Goal: Task Accomplishment & Management: Manage account settings

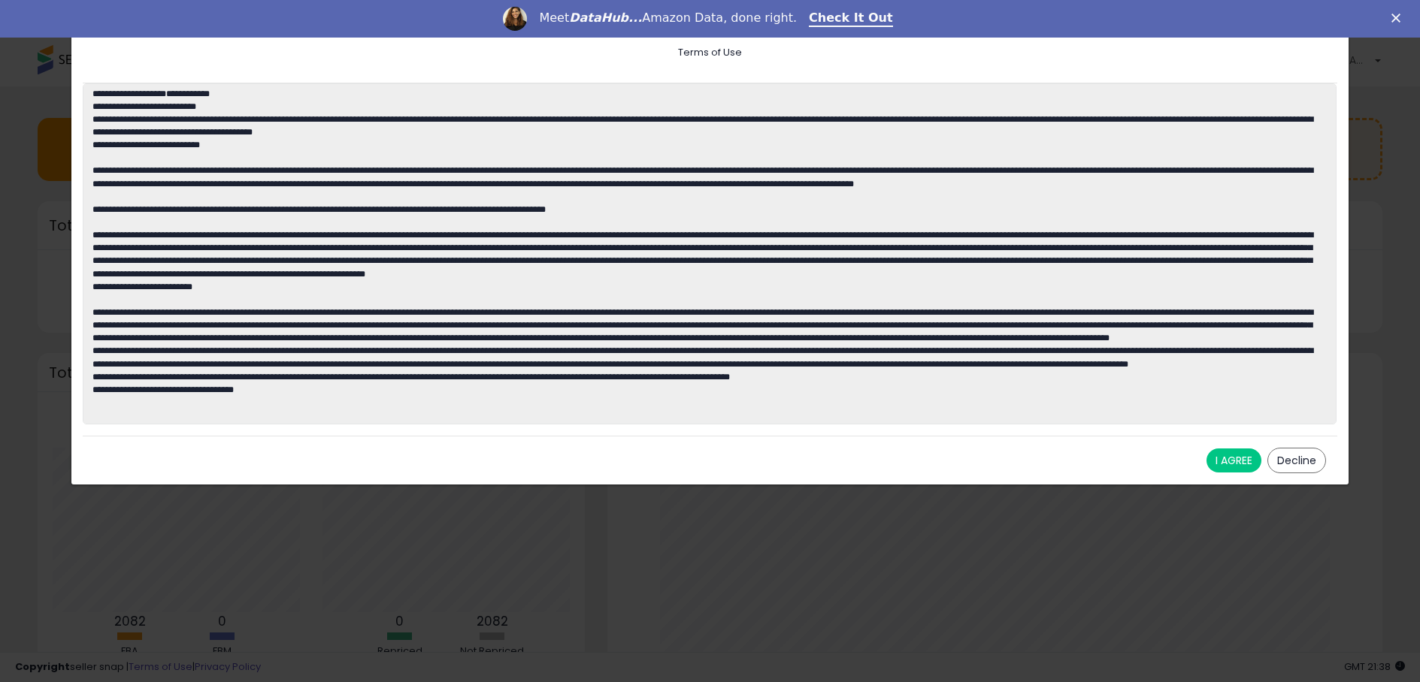
click at [1235, 458] on button "I AGREE" at bounding box center [1233, 461] width 55 height 24
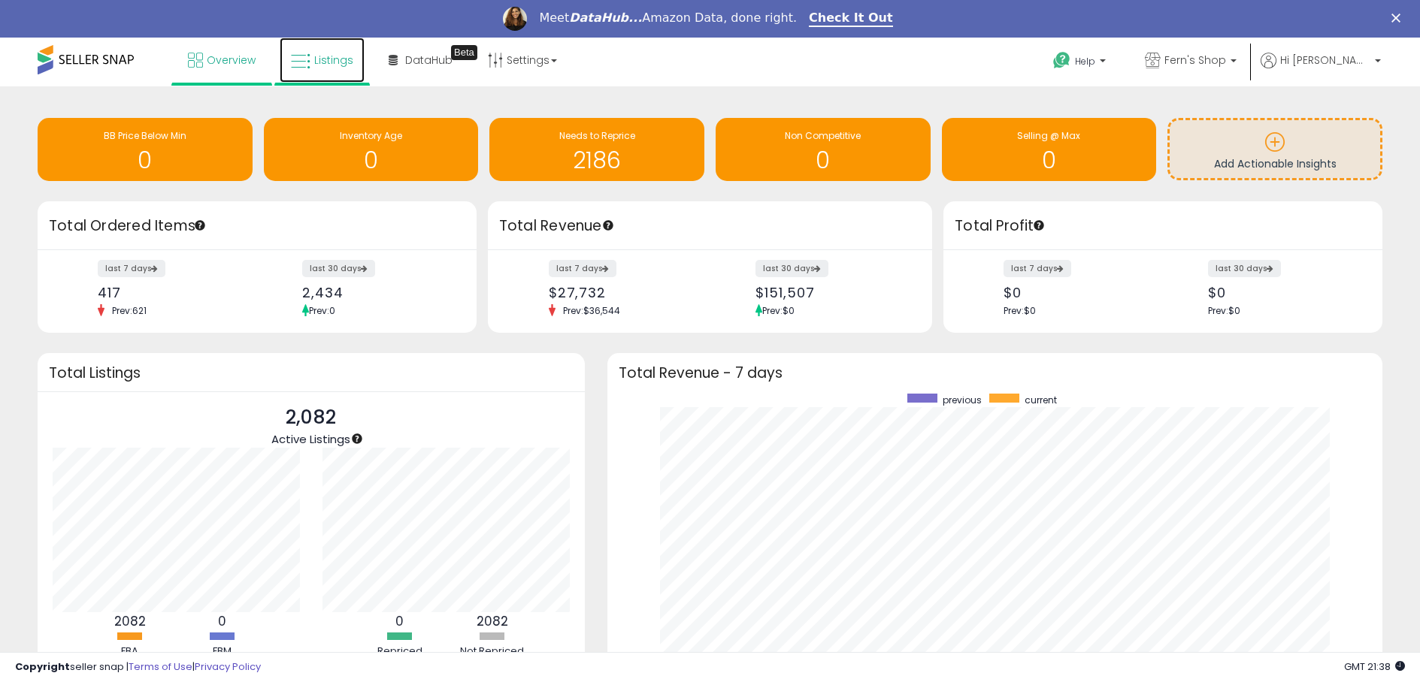
click at [325, 67] on span "Listings" at bounding box center [333, 60] width 39 height 15
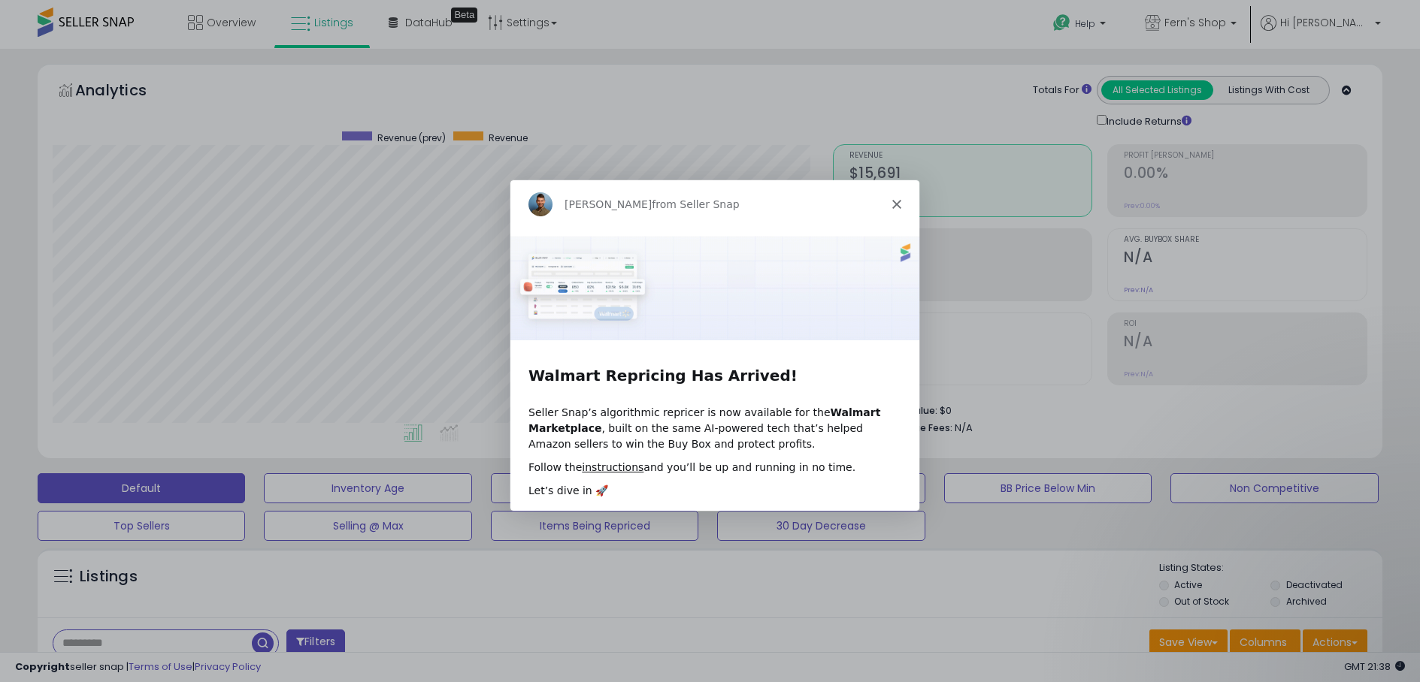
scroll to position [308, 779]
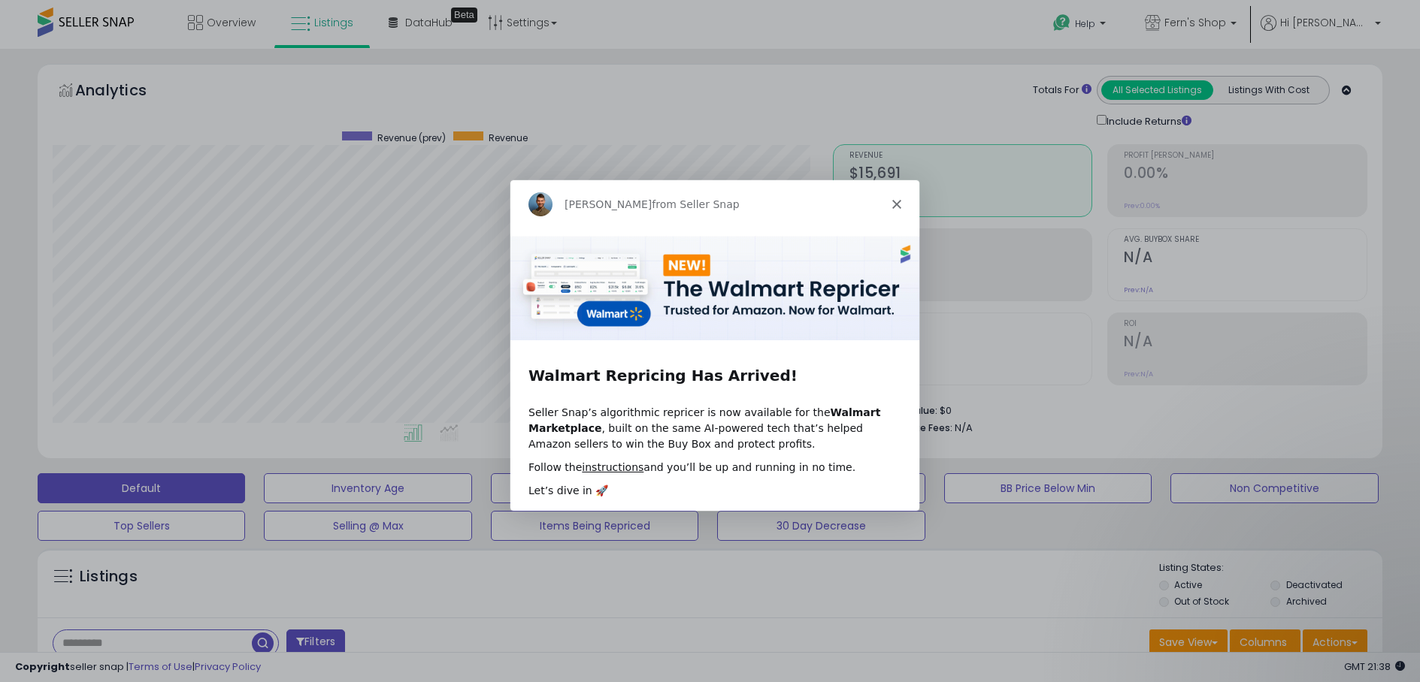
click at [895, 207] on div "Adrian from Seller Snap" at bounding box center [713, 203] width 409 height 48
click at [894, 201] on icon "Close" at bounding box center [895, 202] width 9 height 9
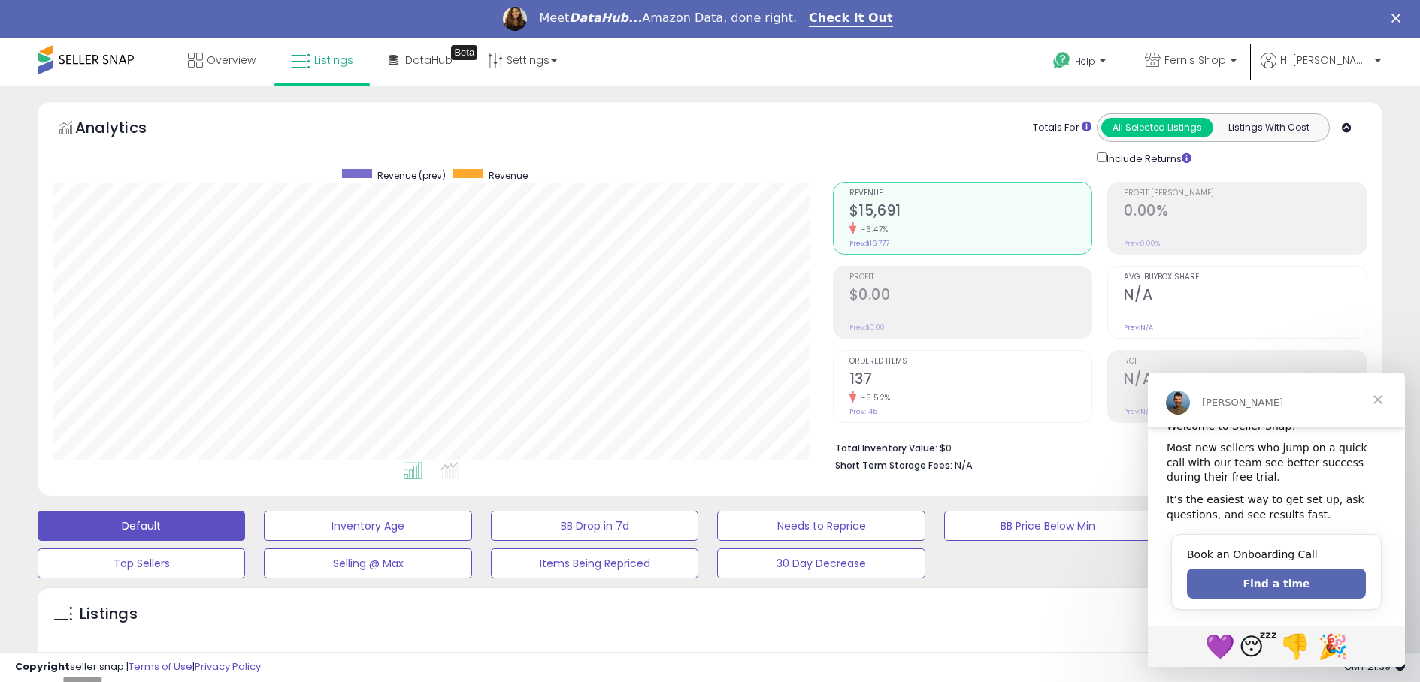
scroll to position [39, 0]
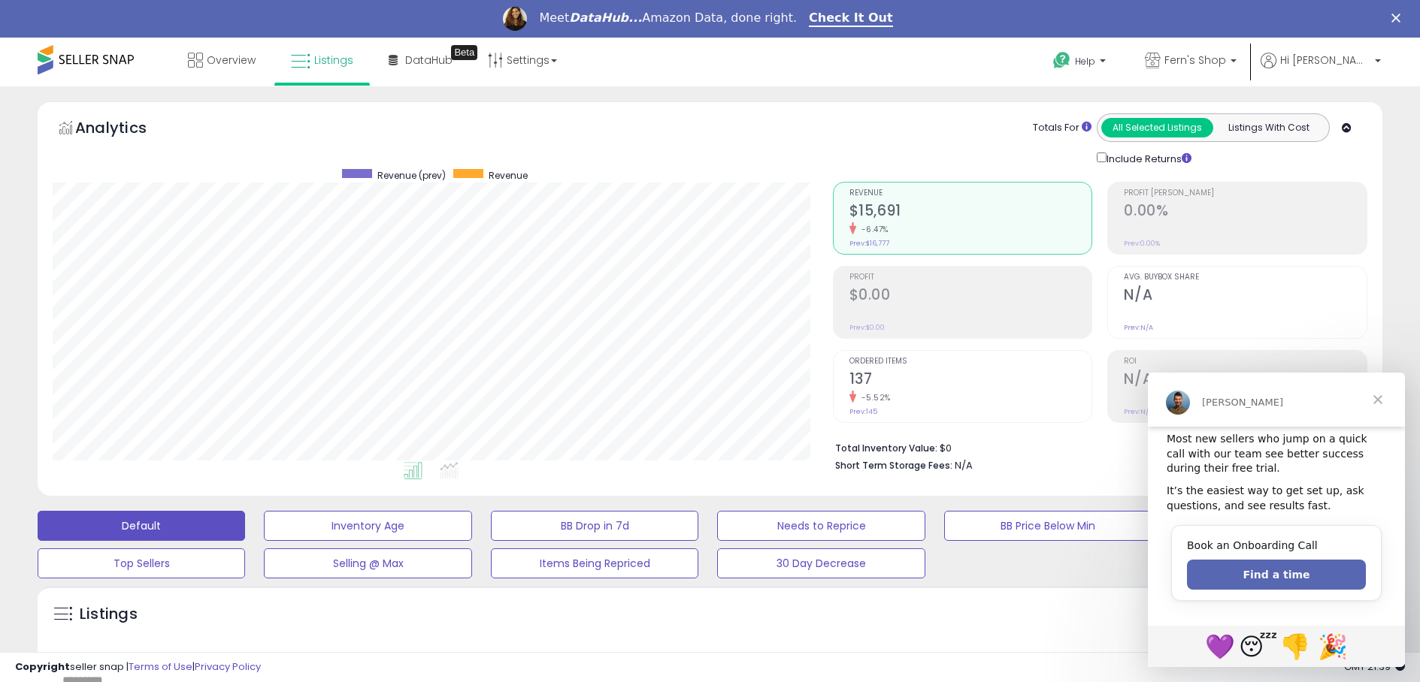
click at [1379, 401] on span "Close" at bounding box center [1378, 400] width 54 height 54
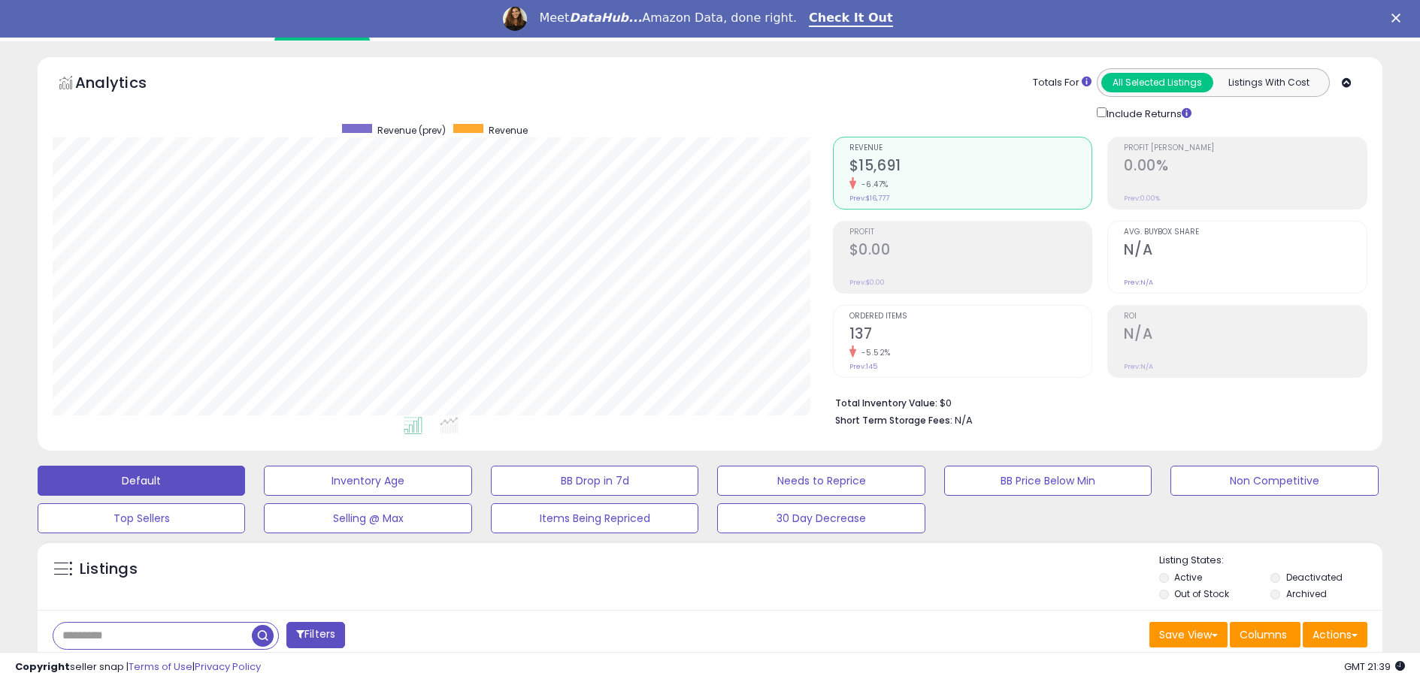
scroll to position [0, 0]
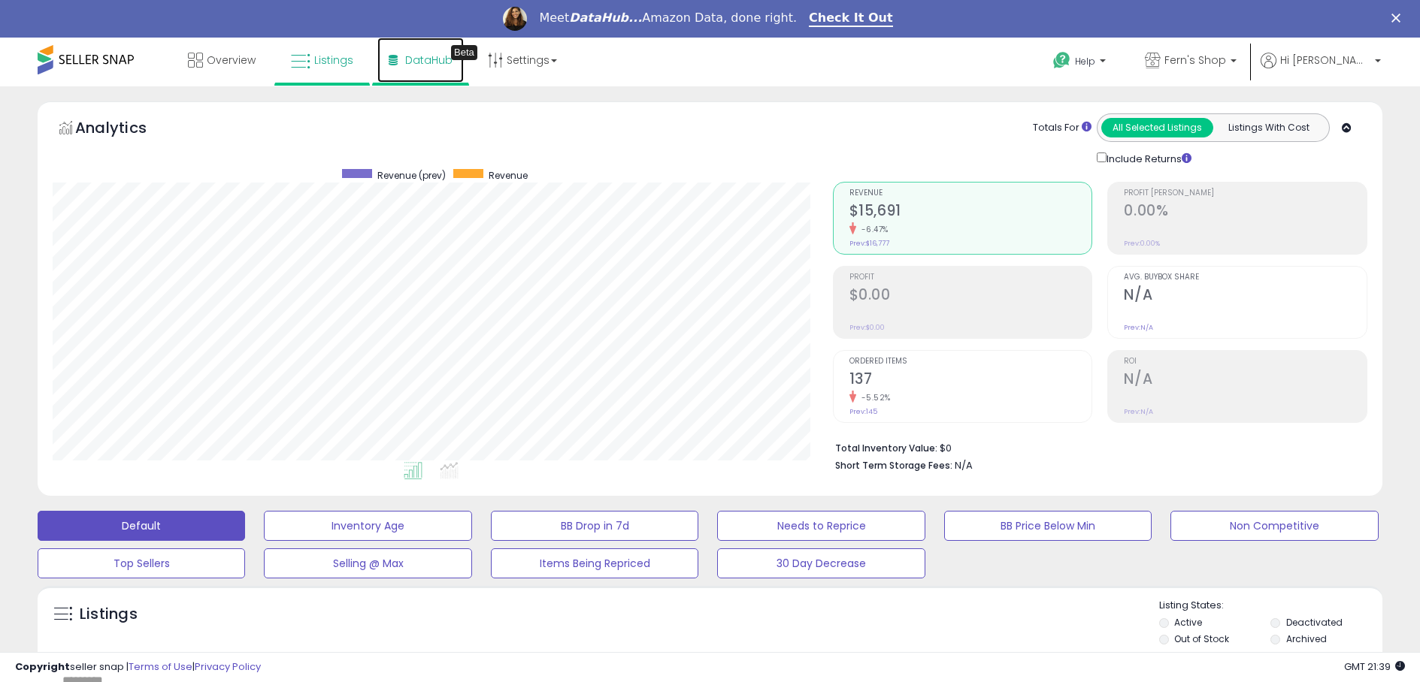
click at [419, 63] on span "DataHub" at bounding box center [428, 60] width 47 height 15
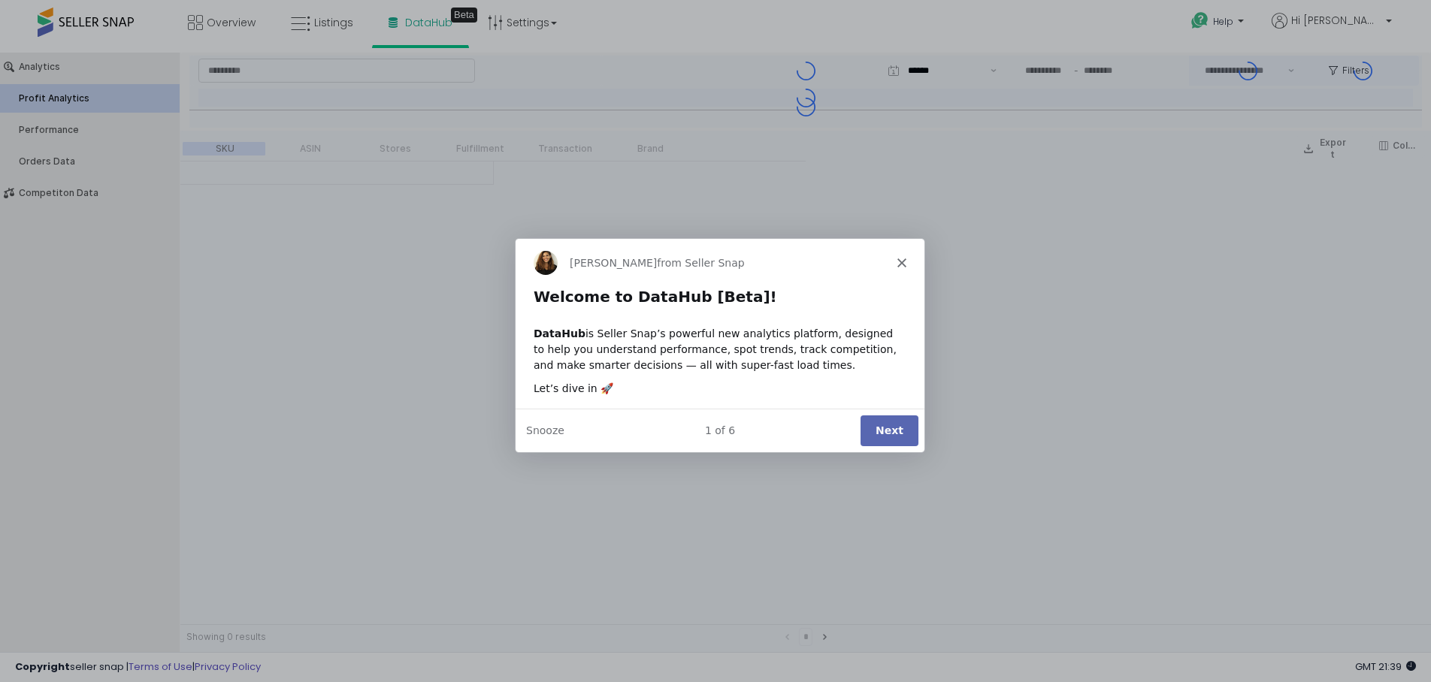
type input "***"
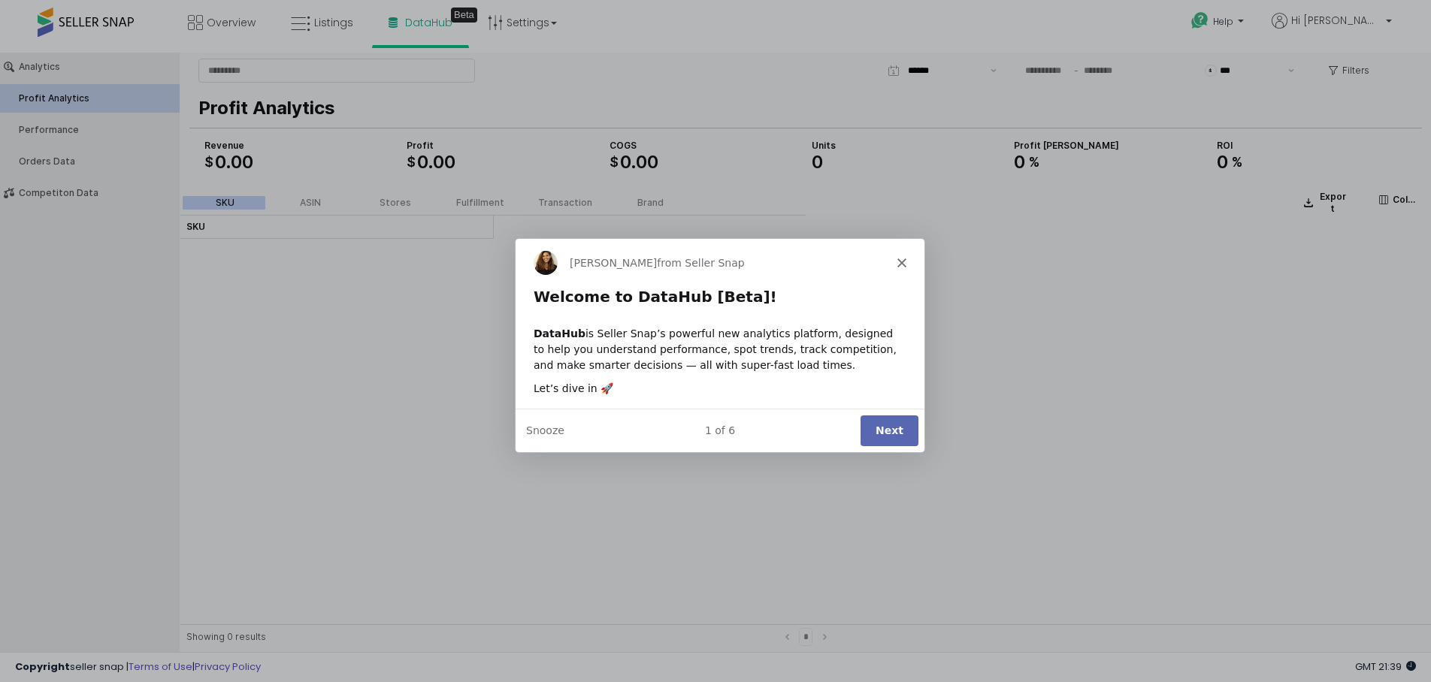
click at [890, 437] on button "Next" at bounding box center [889, 430] width 58 height 31
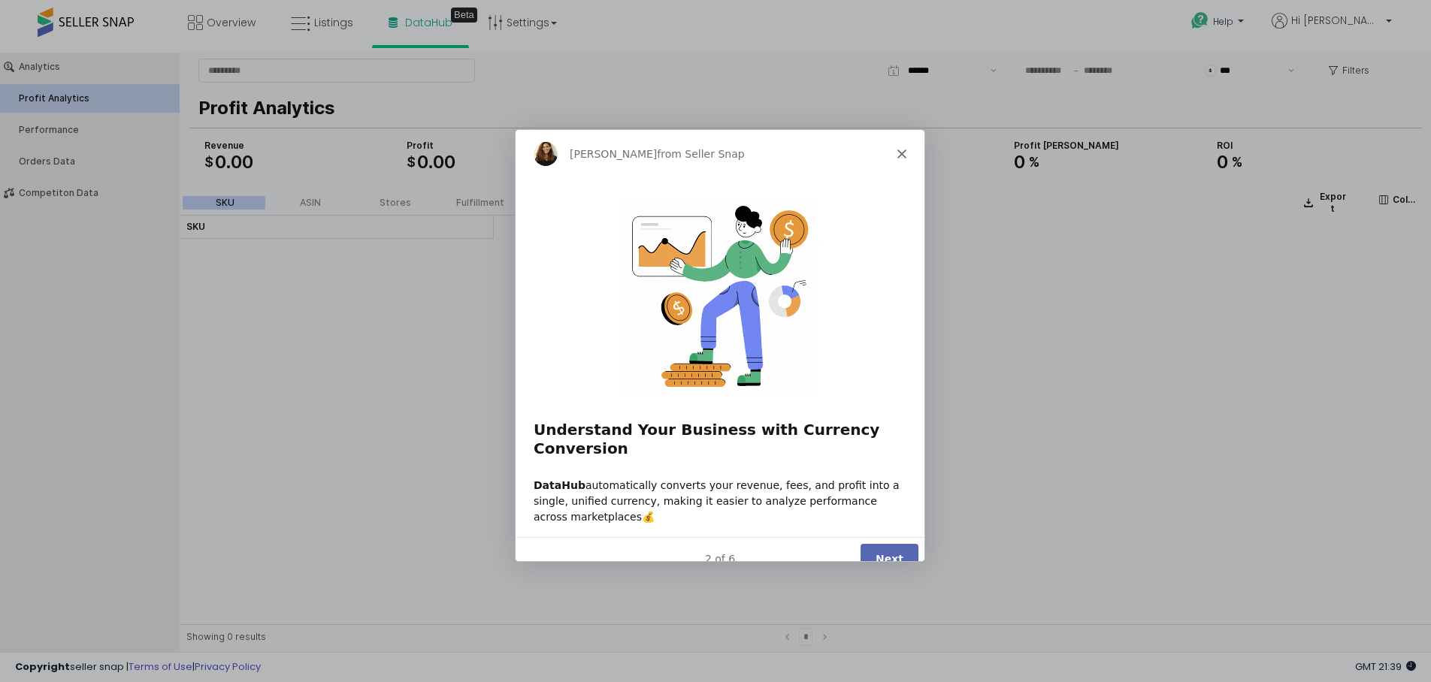
click at [897, 543] on button "Next" at bounding box center [889, 558] width 58 height 31
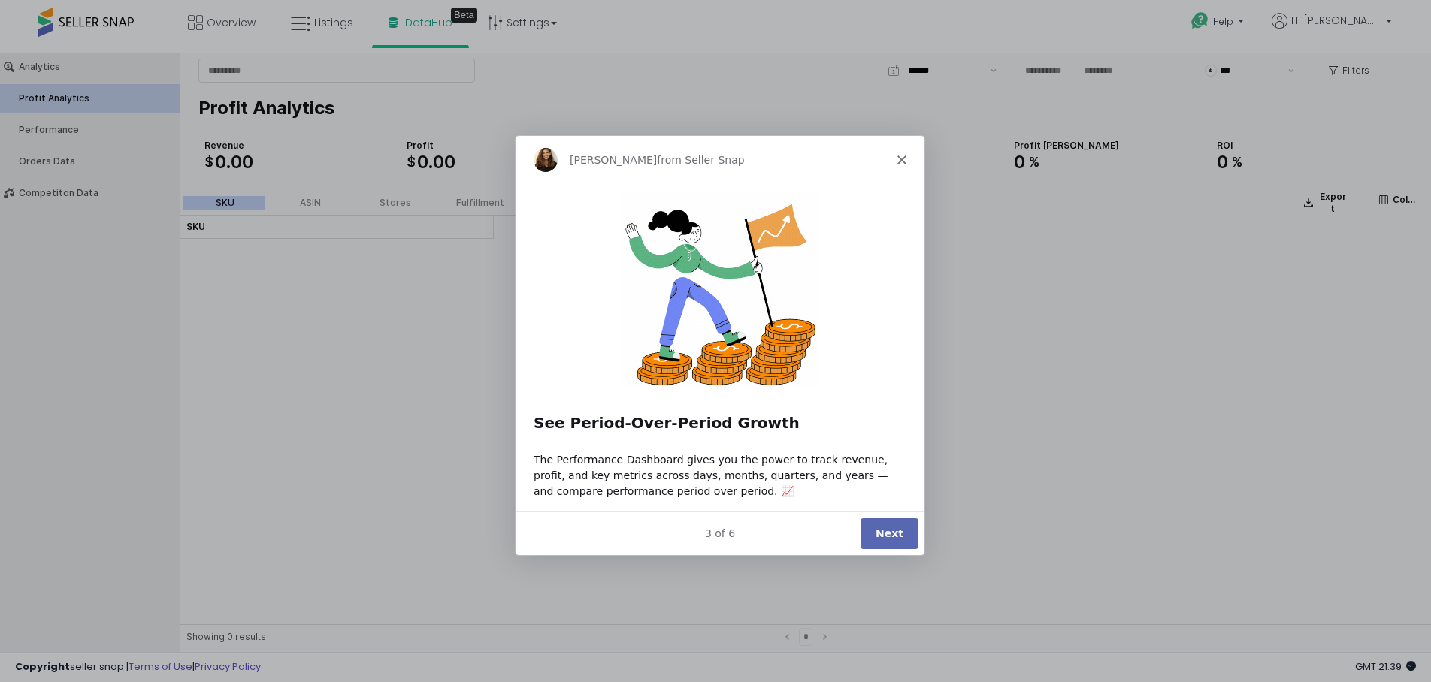
click at [897, 540] on button "Next" at bounding box center [889, 533] width 58 height 31
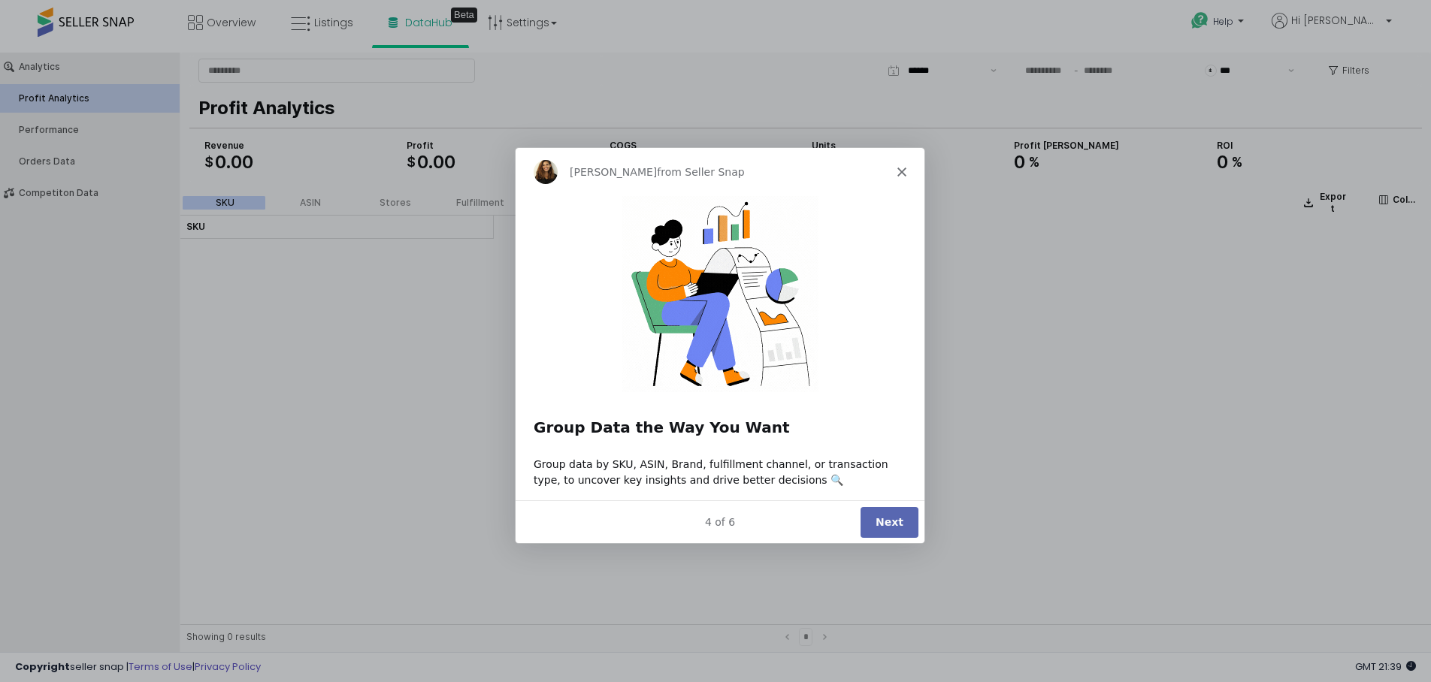
click at [895, 530] on button "Next" at bounding box center [889, 521] width 58 height 31
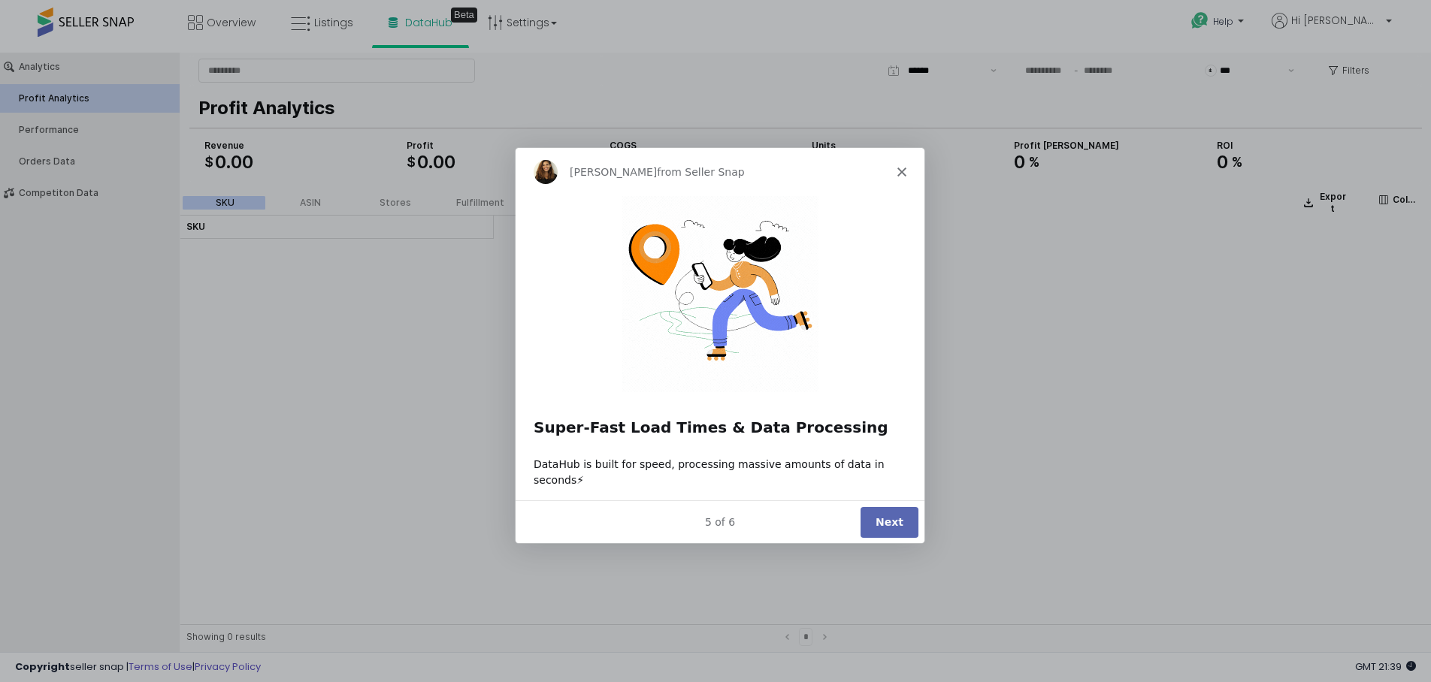
click at [892, 530] on button "Next" at bounding box center [889, 521] width 58 height 31
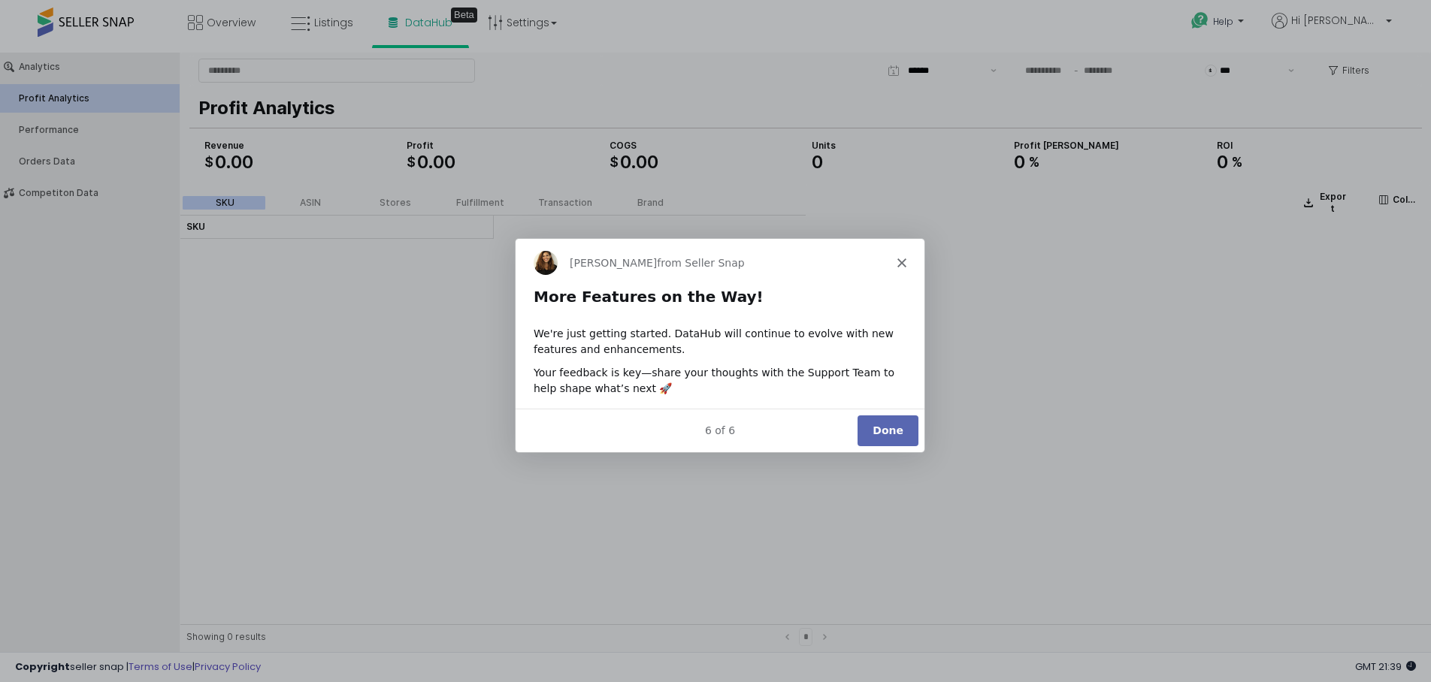
click at [873, 426] on button "Done" at bounding box center [887, 430] width 61 height 31
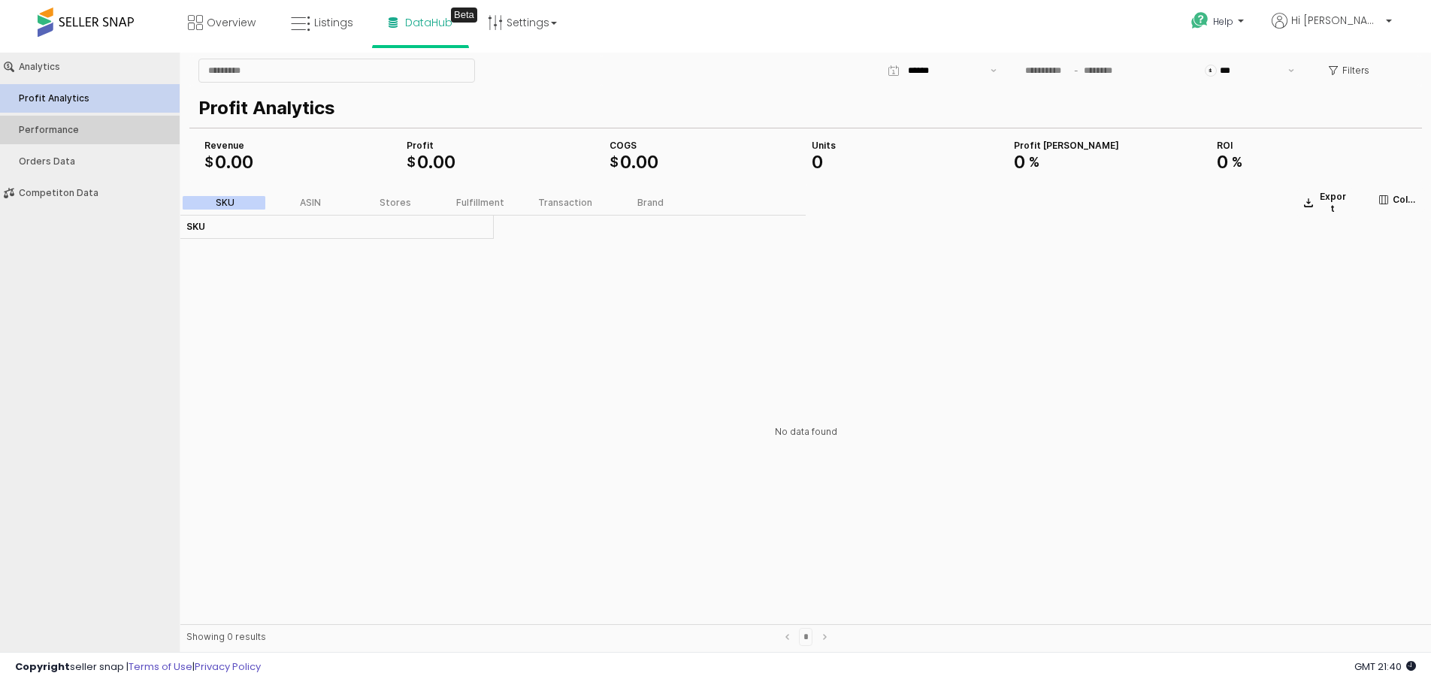
click at [101, 143] on button "Performance" at bounding box center [90, 130] width 190 height 29
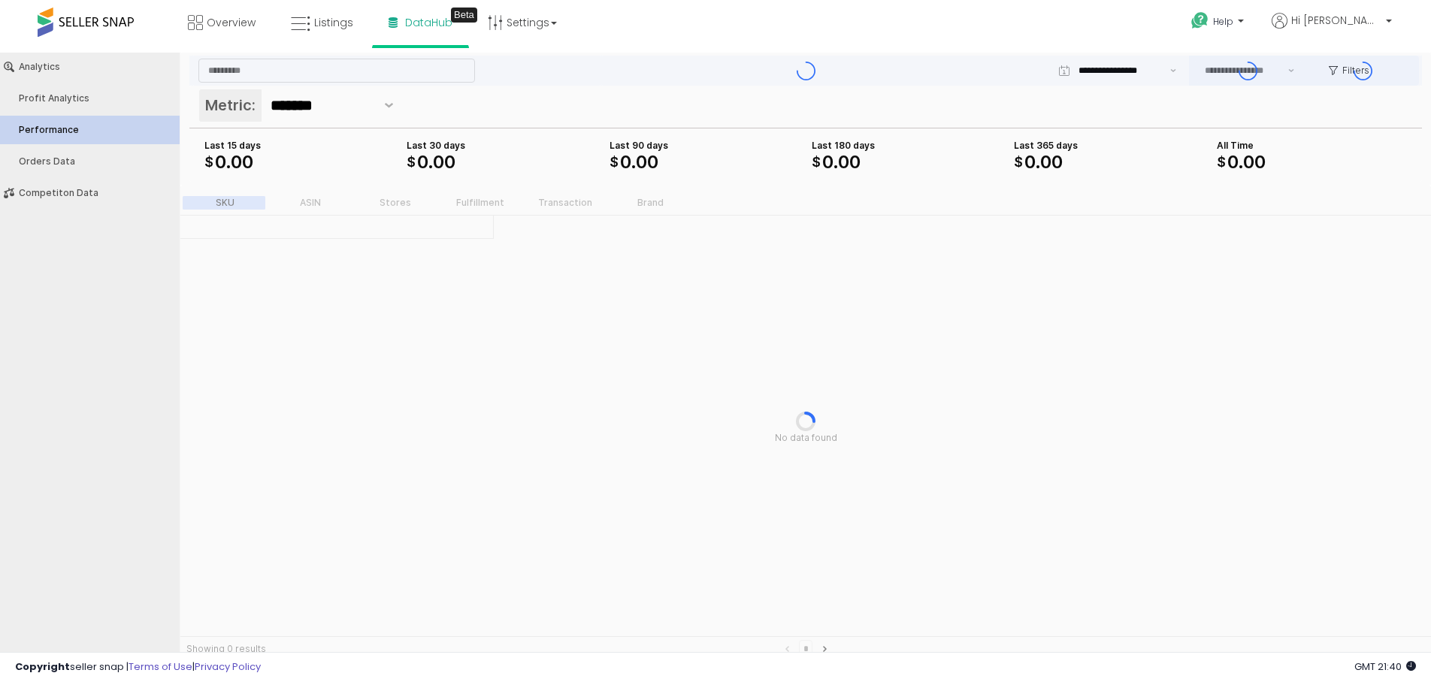
type input "***"
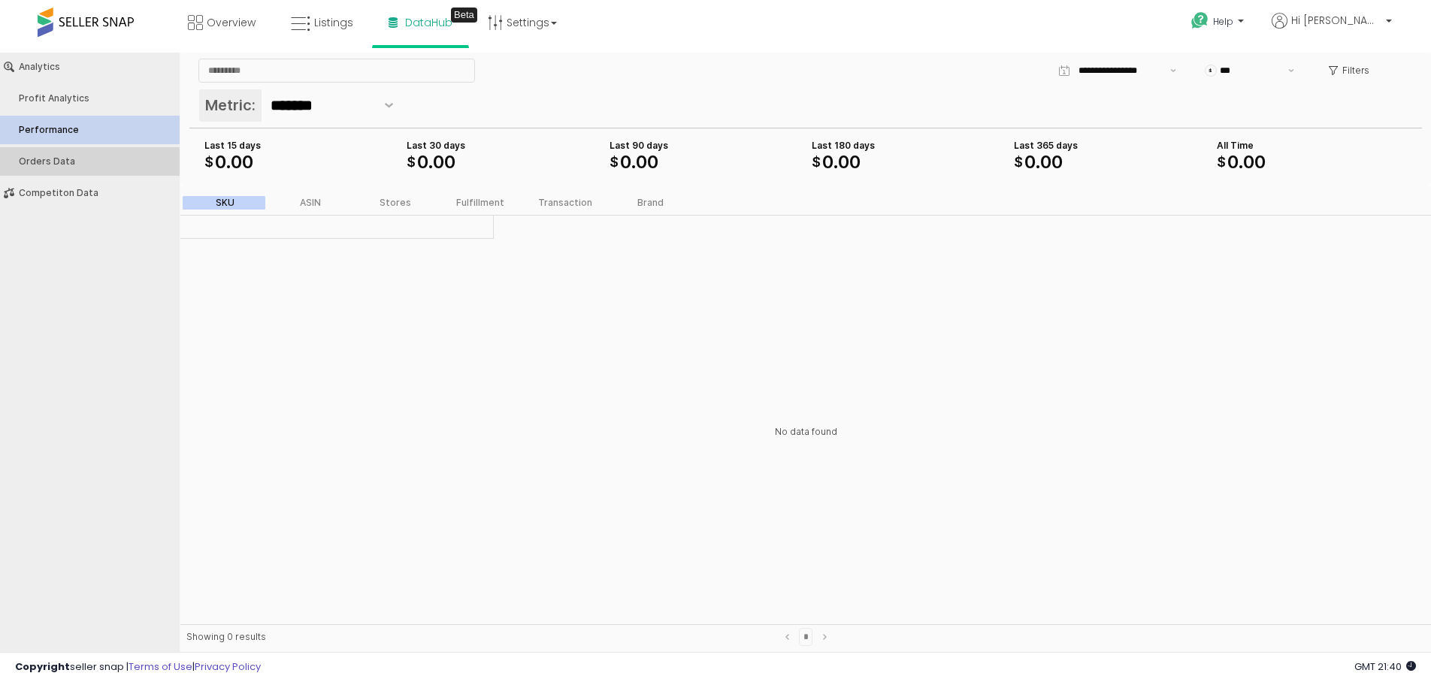
click at [93, 162] on div "Orders Data" at bounding box center [97, 161] width 157 height 11
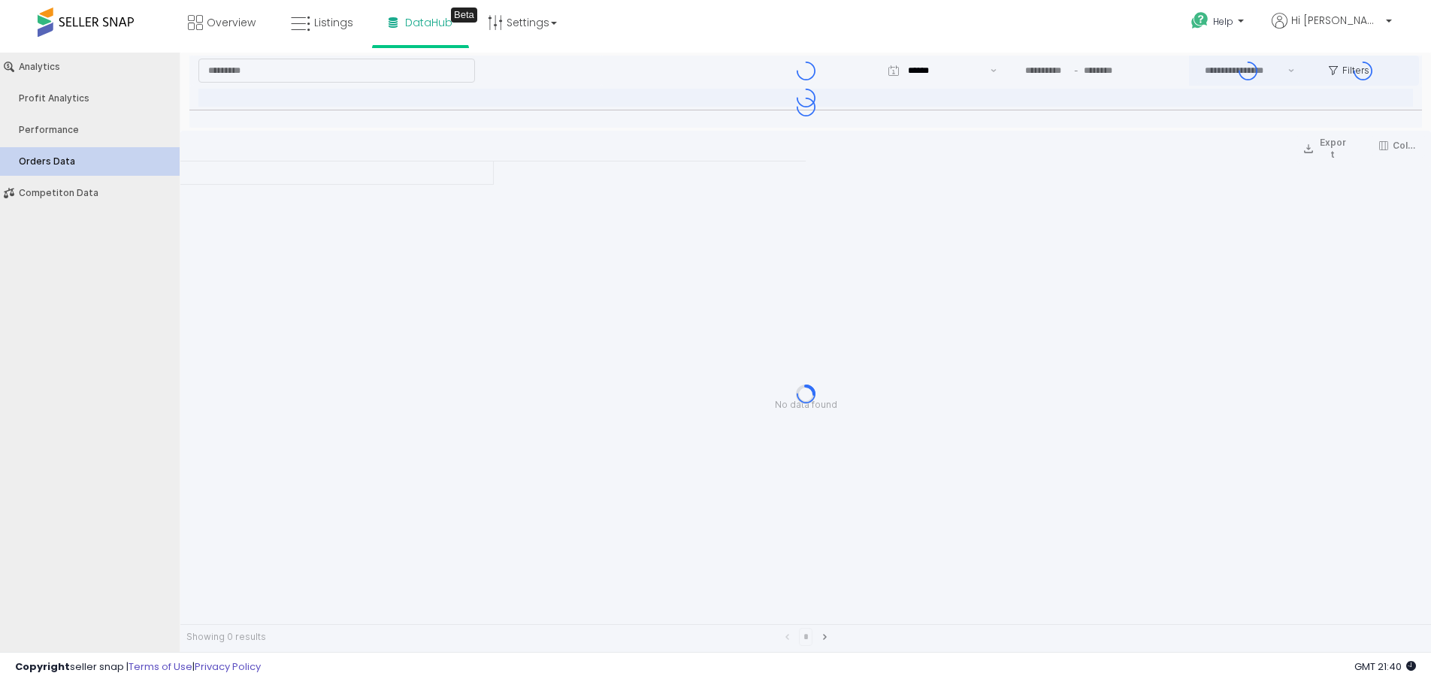
type input "***"
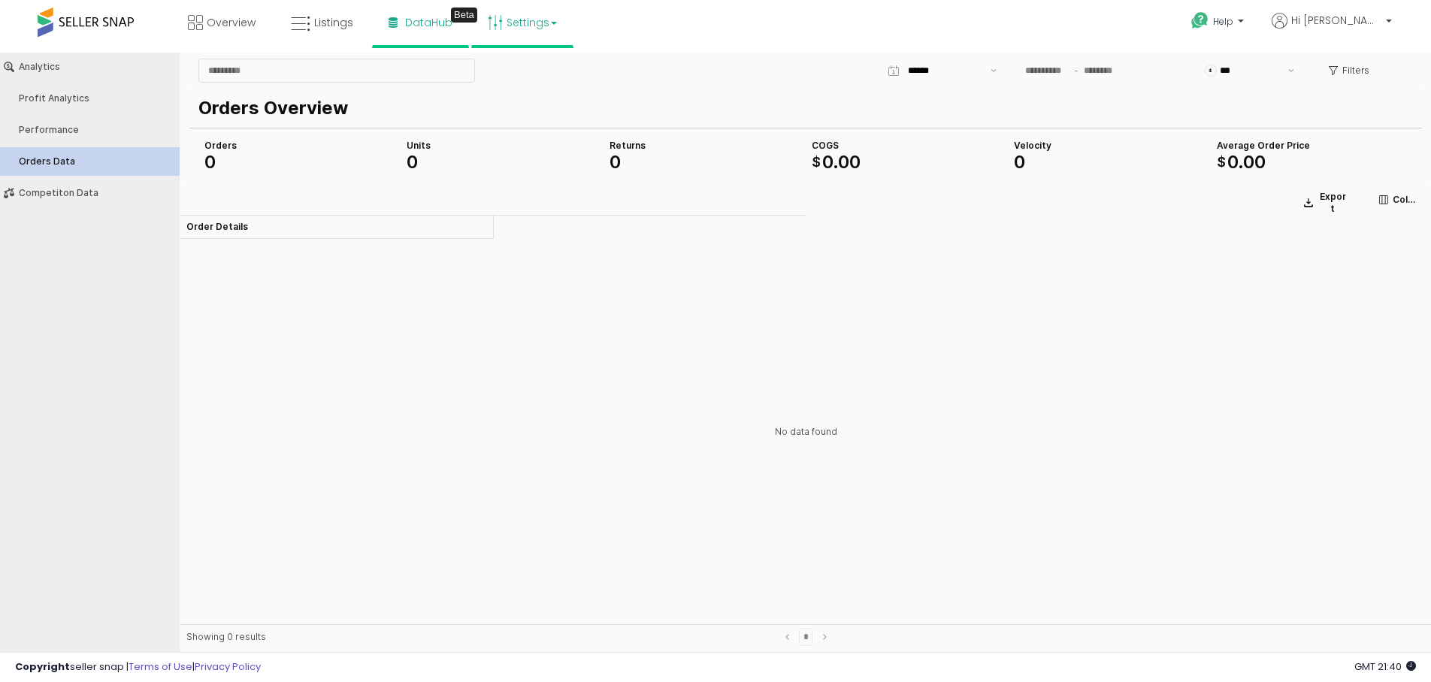
click at [534, 24] on link "Settings" at bounding box center [523, 22] width 92 height 45
drag, startPoint x: 521, startPoint y: 65, endPoint x: 521, endPoint y: 12, distance: 52.6
click at [521, 65] on li "Store settings" at bounding box center [535, 78] width 111 height 38
click at [522, 77] on div "App Frame" at bounding box center [396, 71] width 409 height 30
click at [532, 21] on link "Settings" at bounding box center [523, 22] width 92 height 45
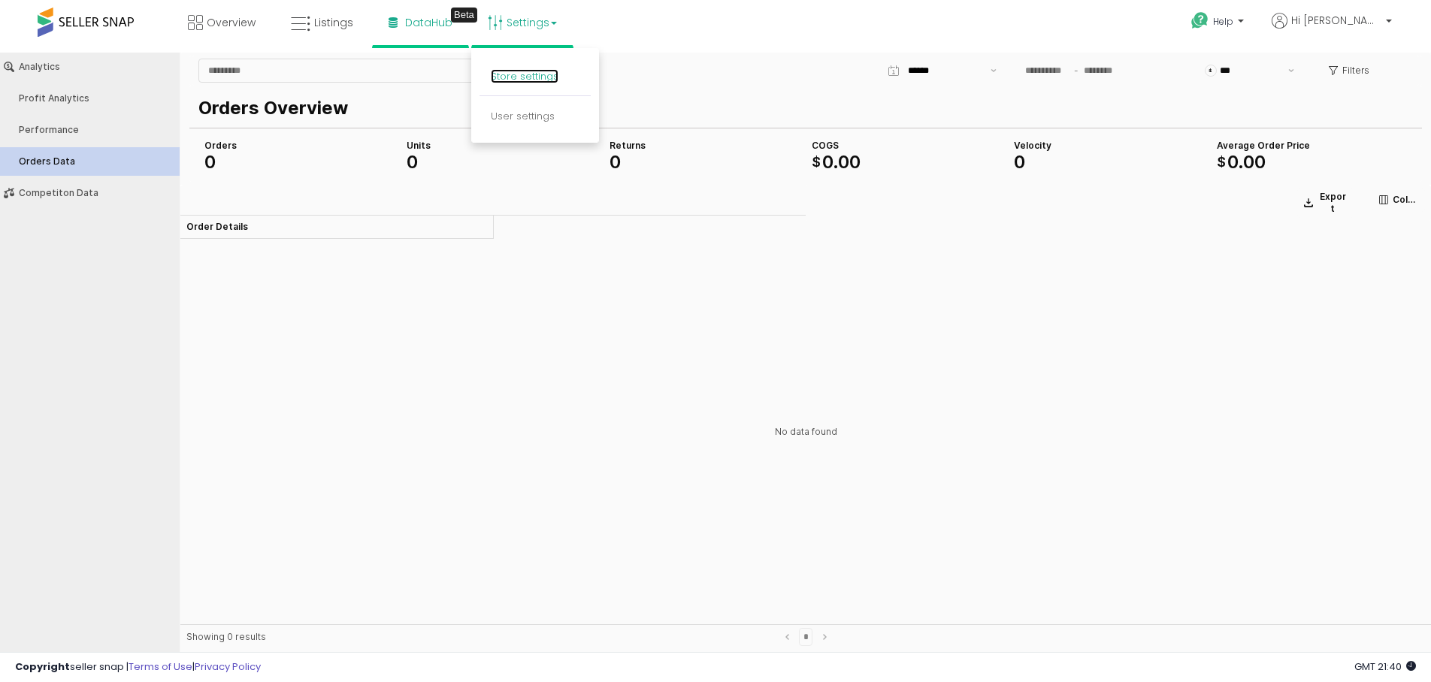
click at [525, 73] on link "Store settings" at bounding box center [525, 76] width 68 height 14
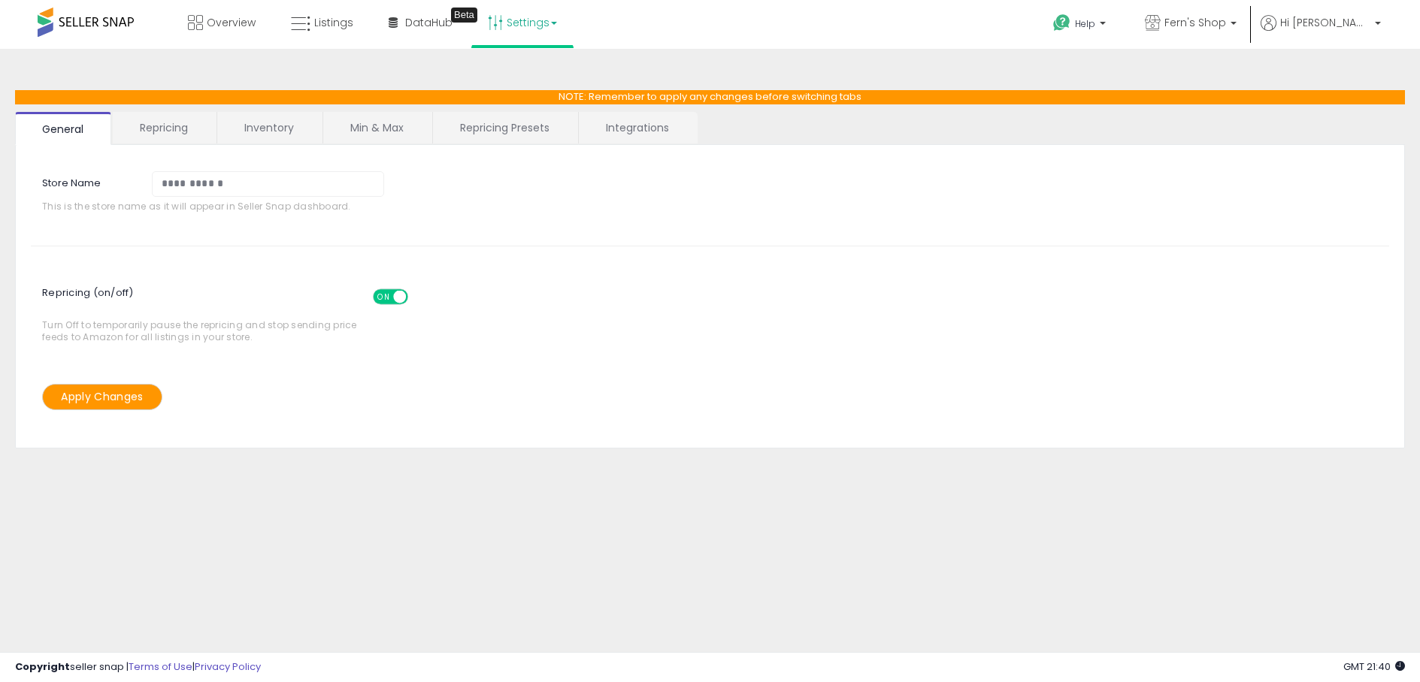
click at [176, 129] on link "Repricing" at bounding box center [164, 128] width 102 height 32
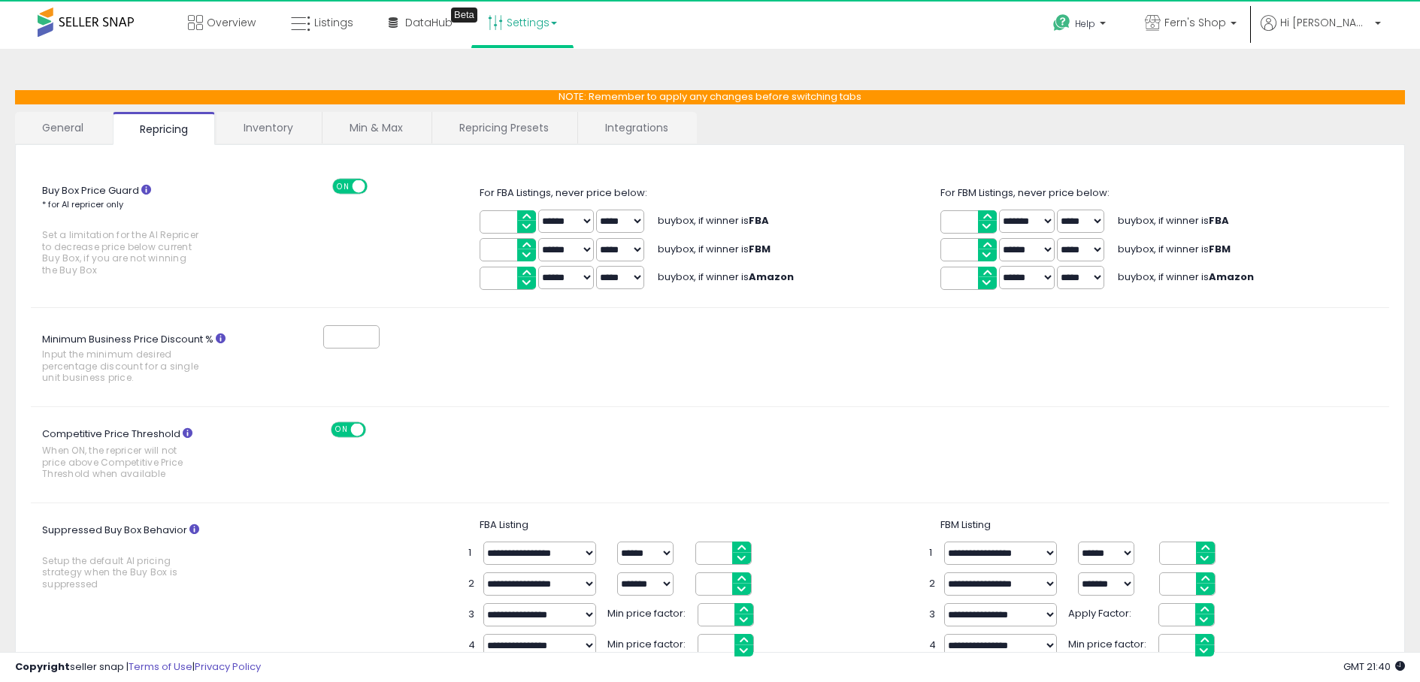
click at [63, 129] on link "General" at bounding box center [63, 128] width 96 height 32
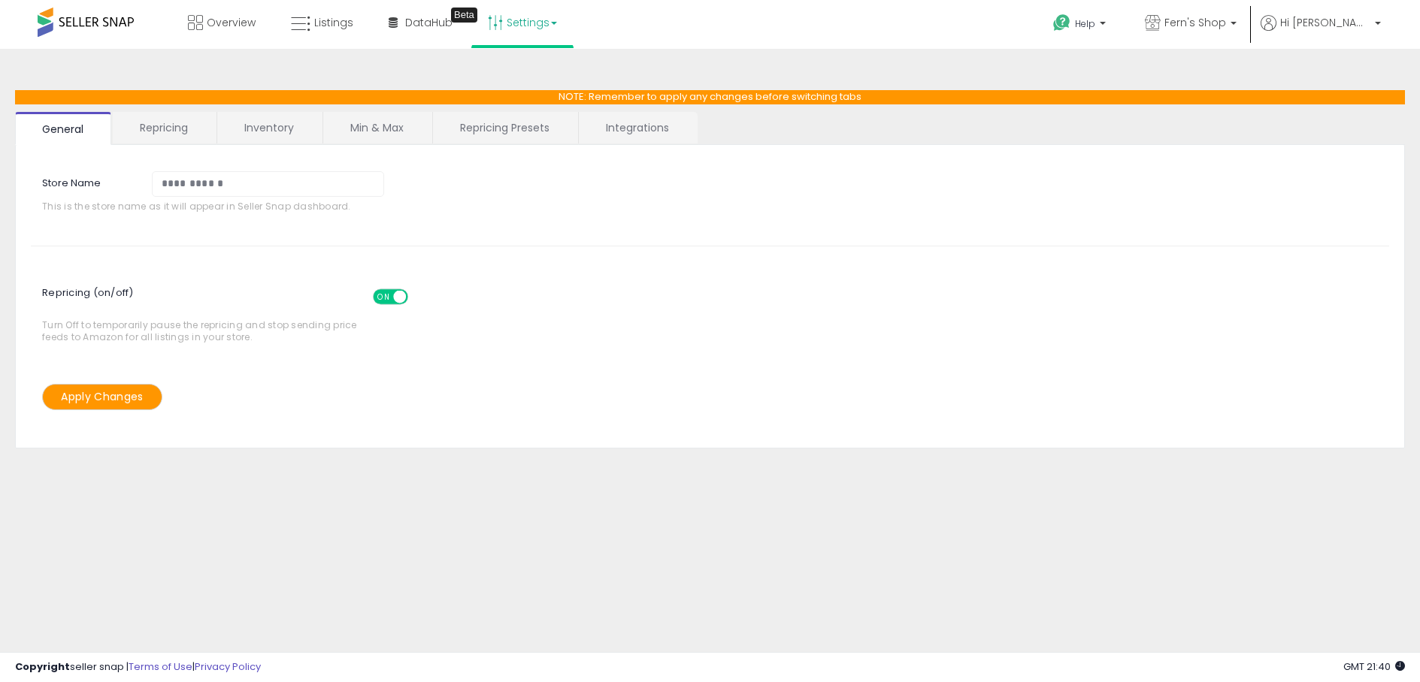
click at [144, 124] on link "Repricing" at bounding box center [164, 128] width 102 height 32
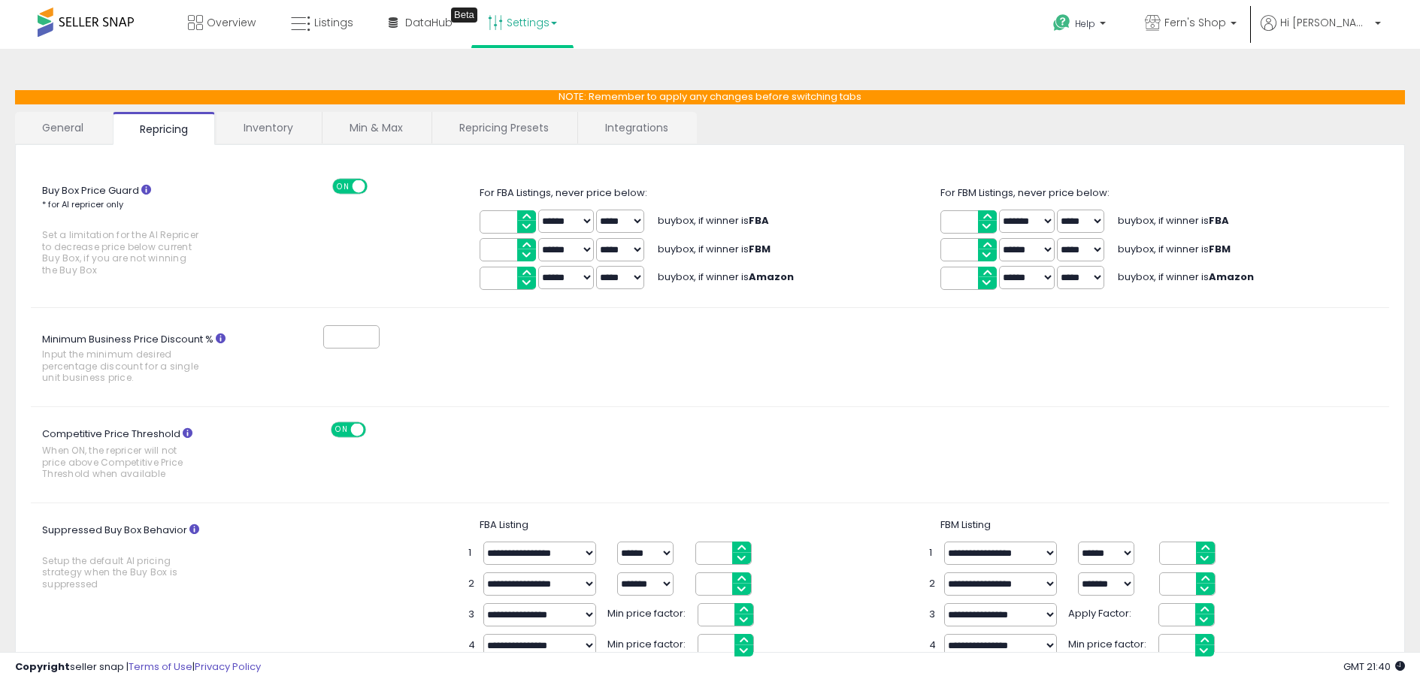
click at [268, 125] on link "Inventory" at bounding box center [268, 128] width 104 height 32
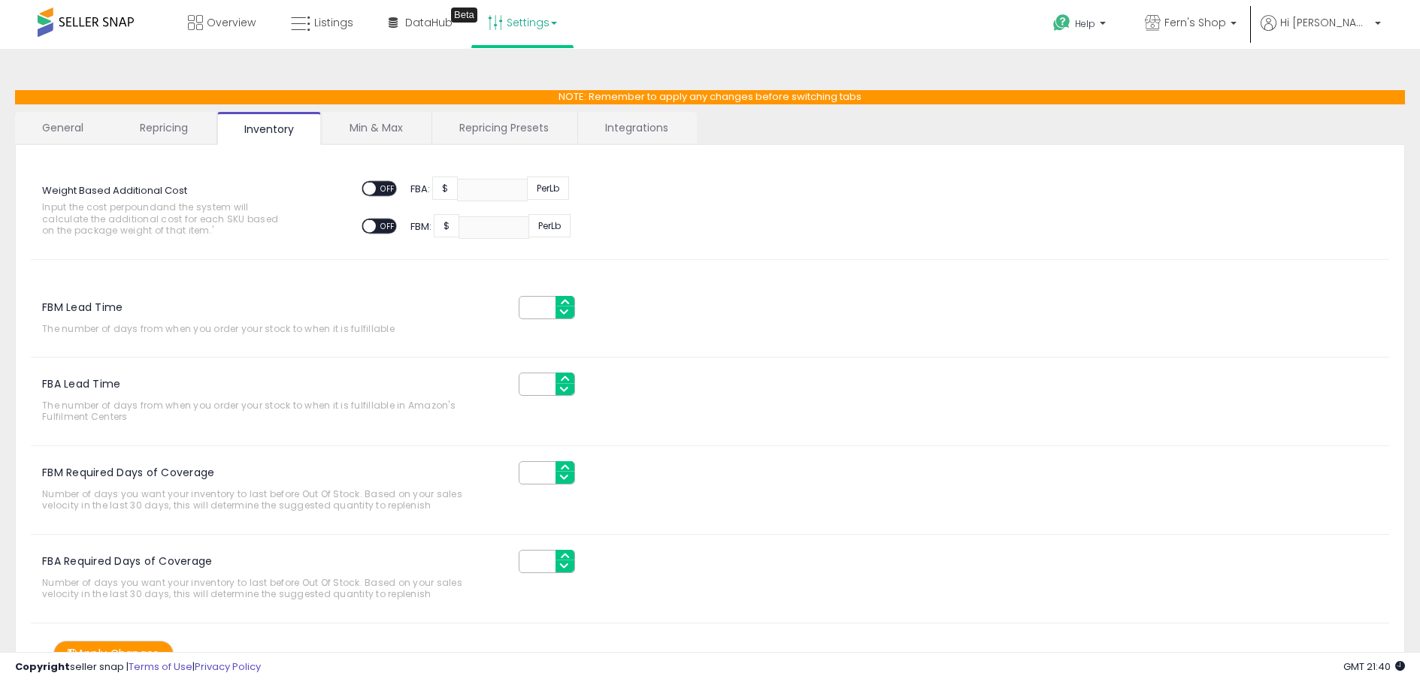
click at [357, 134] on link "Min & Max" at bounding box center [375, 128] width 107 height 32
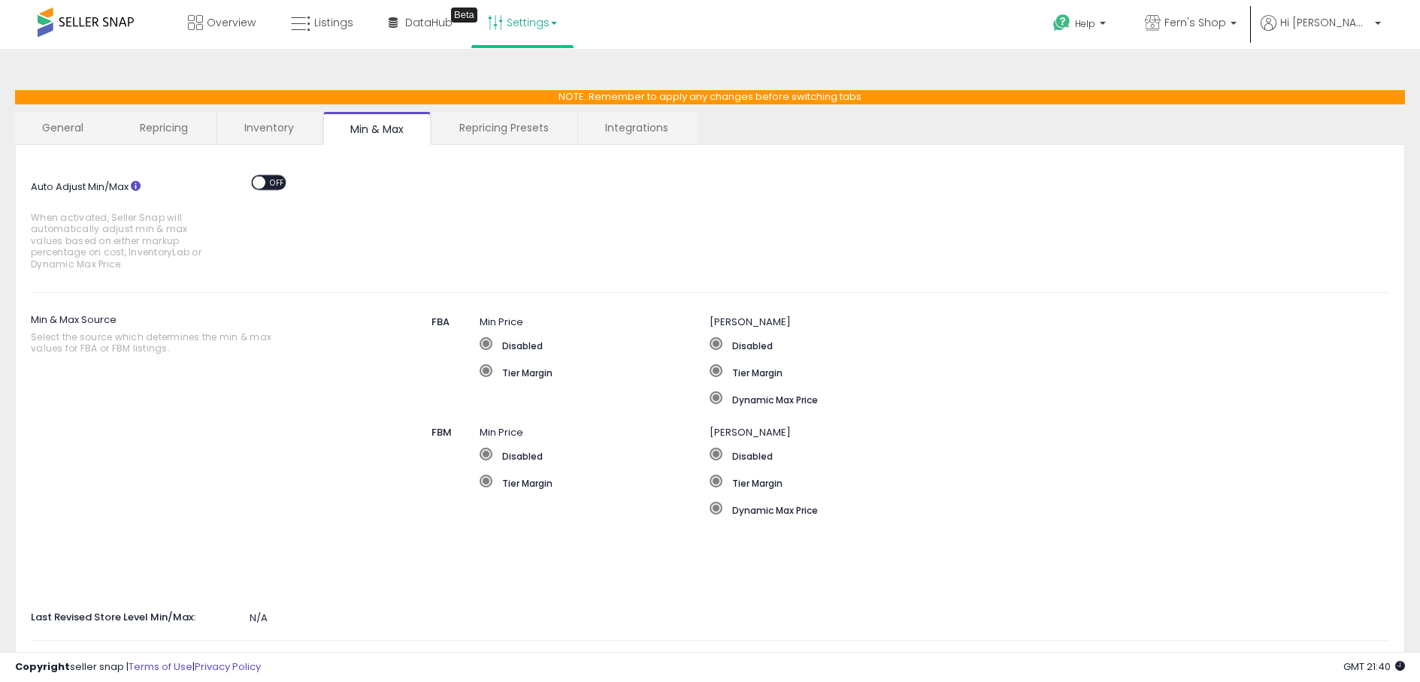
click at [495, 129] on link "Repricing Presets" at bounding box center [504, 128] width 144 height 32
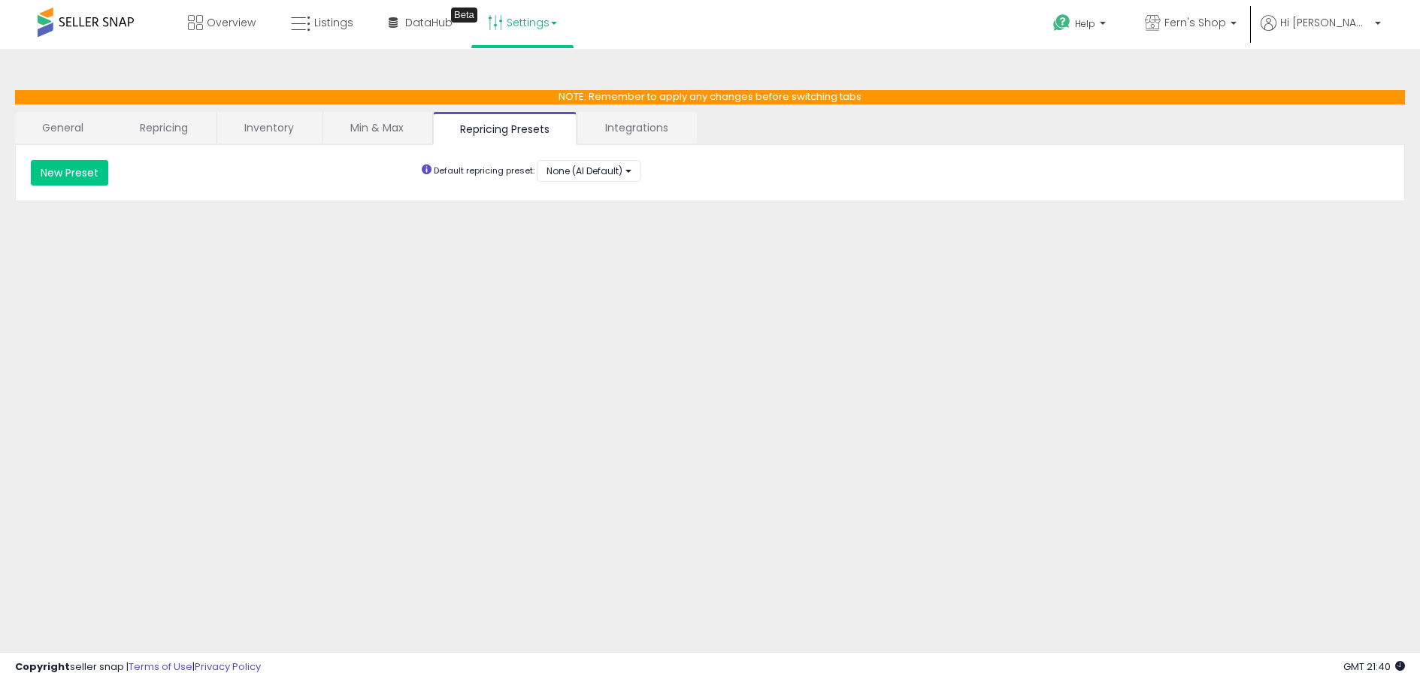
click at [636, 132] on link "Integrations" at bounding box center [636, 128] width 117 height 32
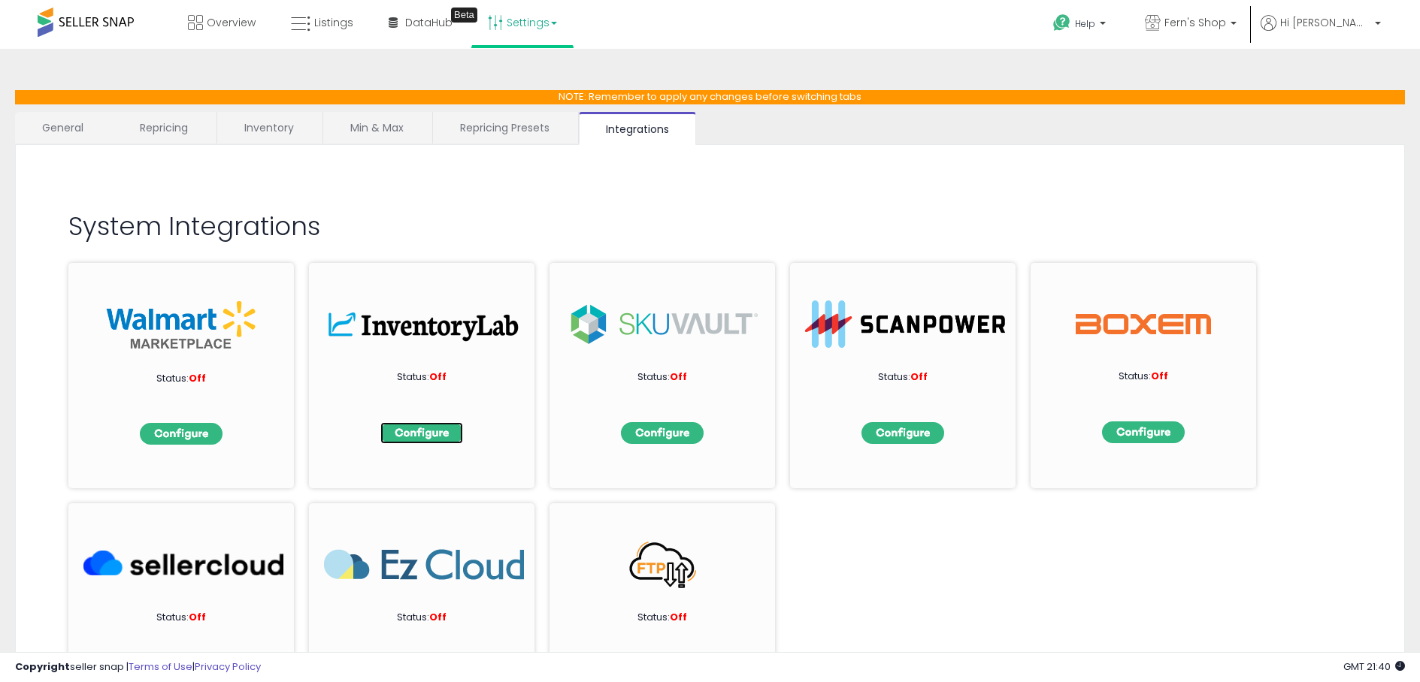
click at [419, 434] on img at bounding box center [421, 433] width 83 height 22
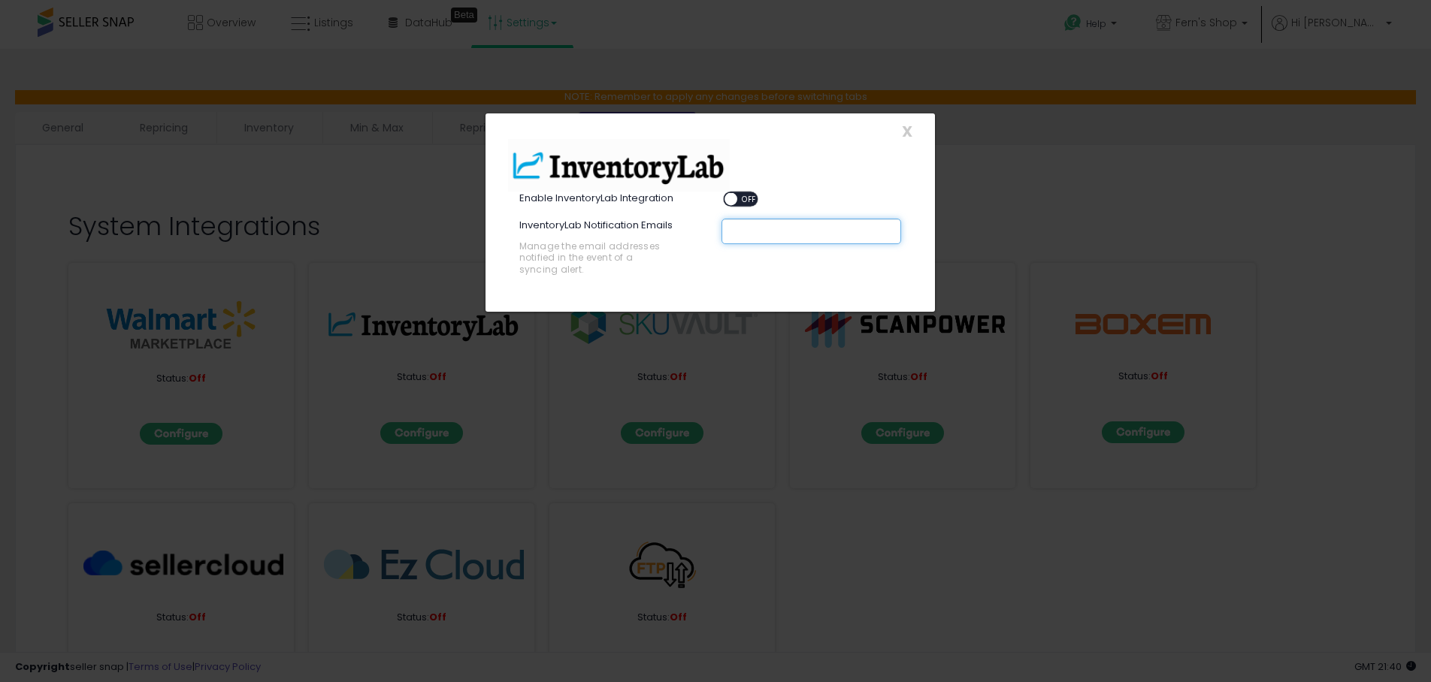
click at [752, 232] on input "text" at bounding box center [843, 231] width 225 height 15
click at [732, 200] on span at bounding box center [731, 199] width 13 height 13
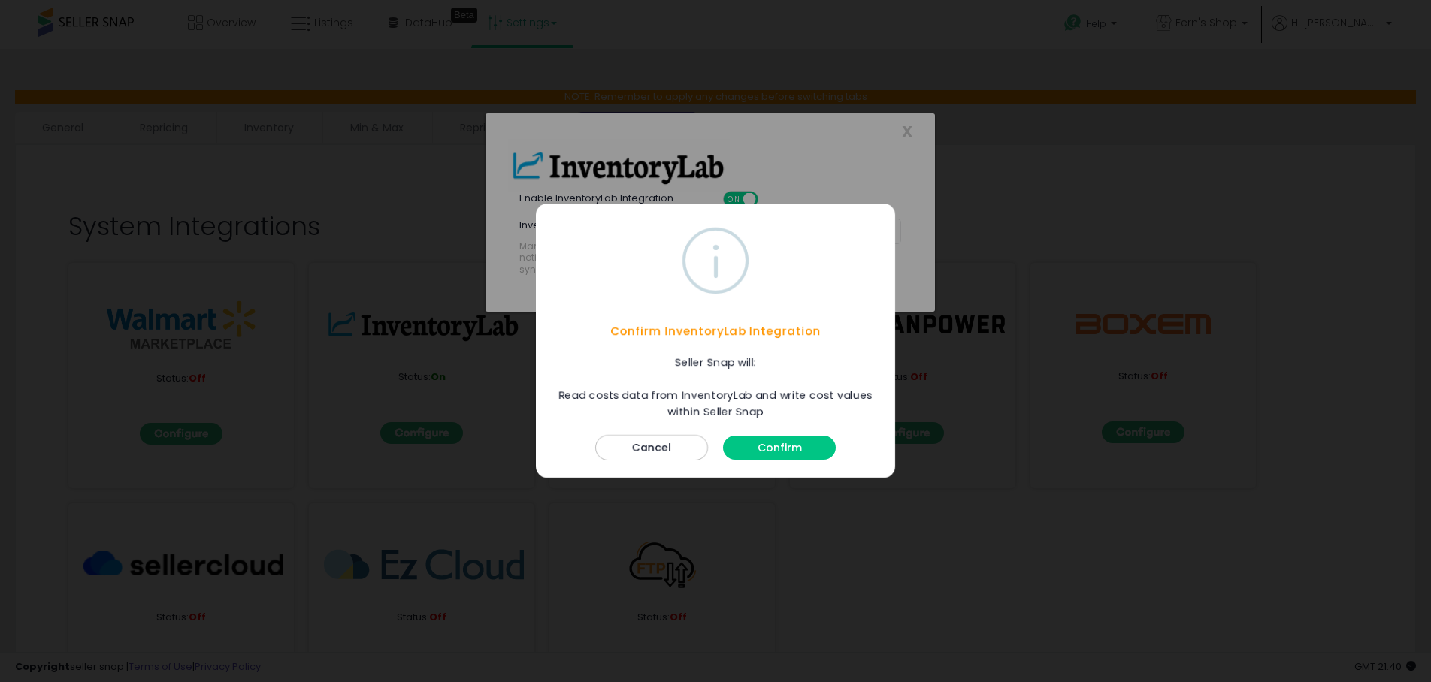
click at [781, 441] on button "Confirm" at bounding box center [779, 449] width 113 height 24
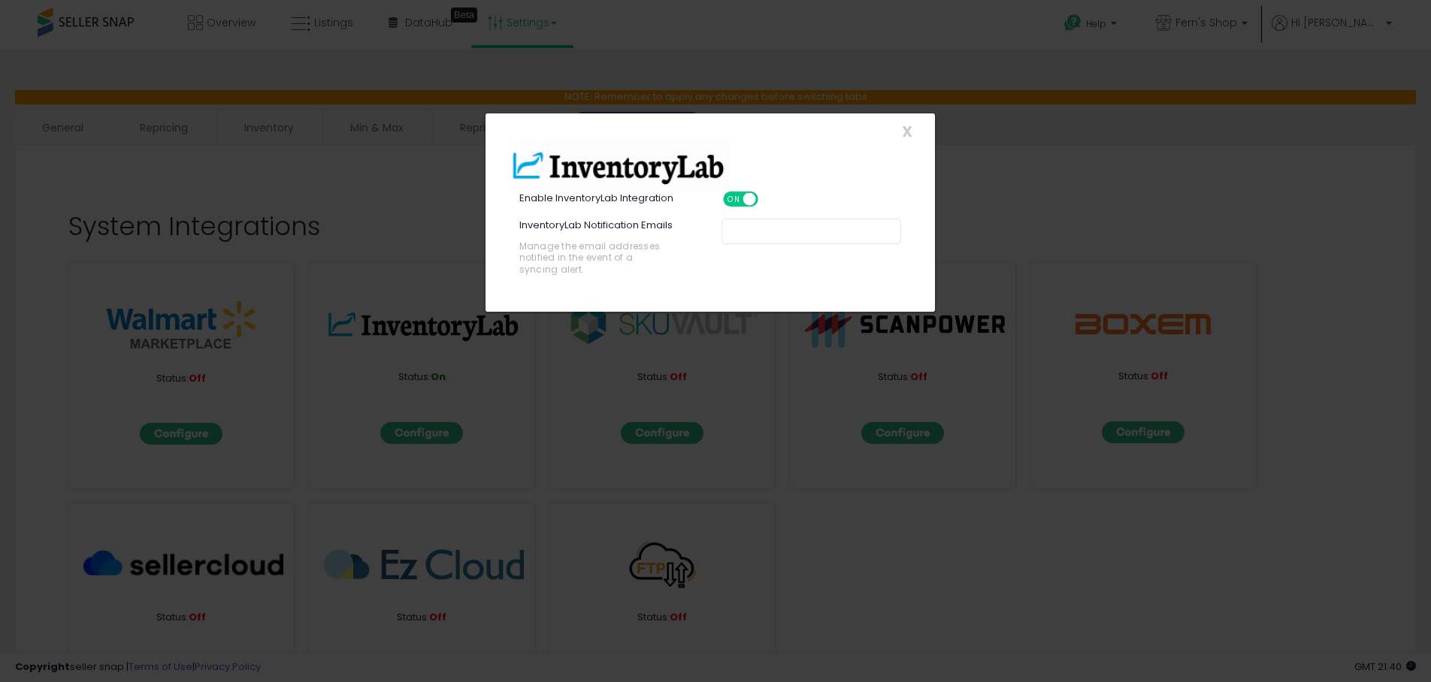
click at [775, 230] on input "text" at bounding box center [843, 231] width 225 height 15
type input "**********"
click at [908, 131] on span "X" at bounding box center [907, 131] width 11 height 21
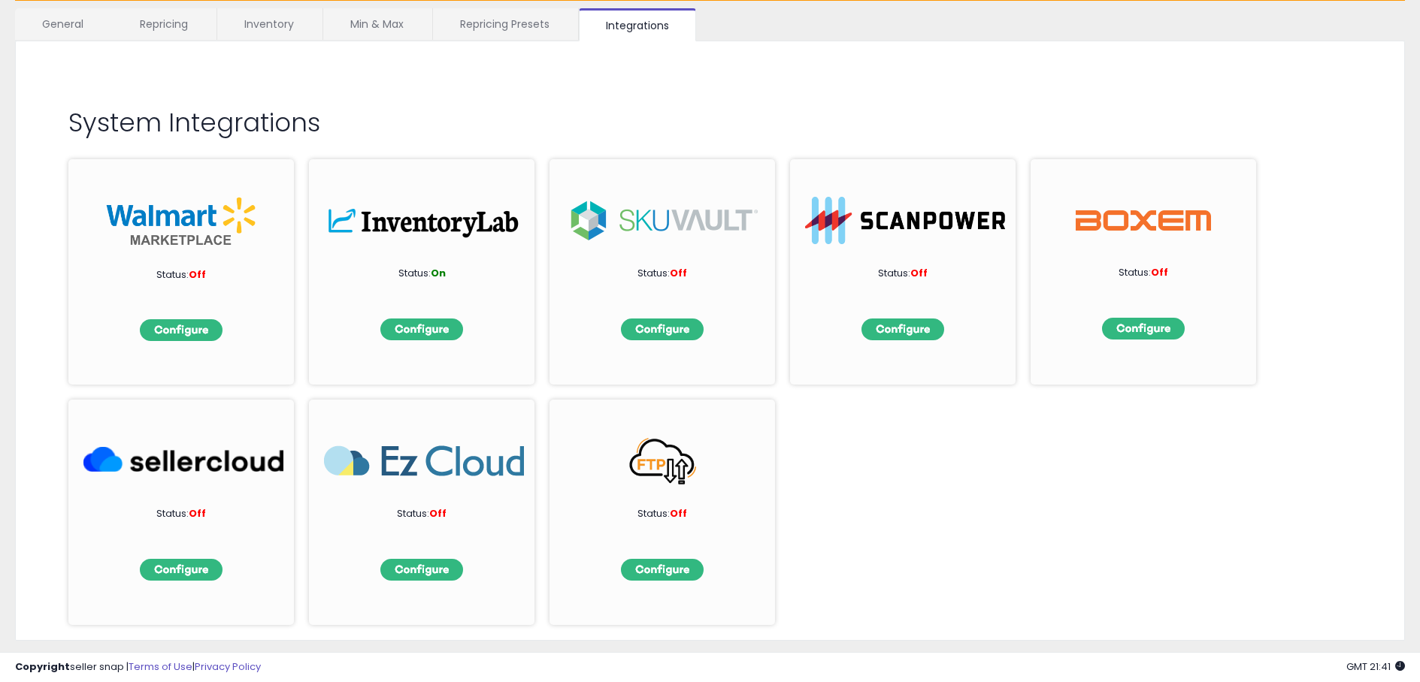
scroll to position [48, 0]
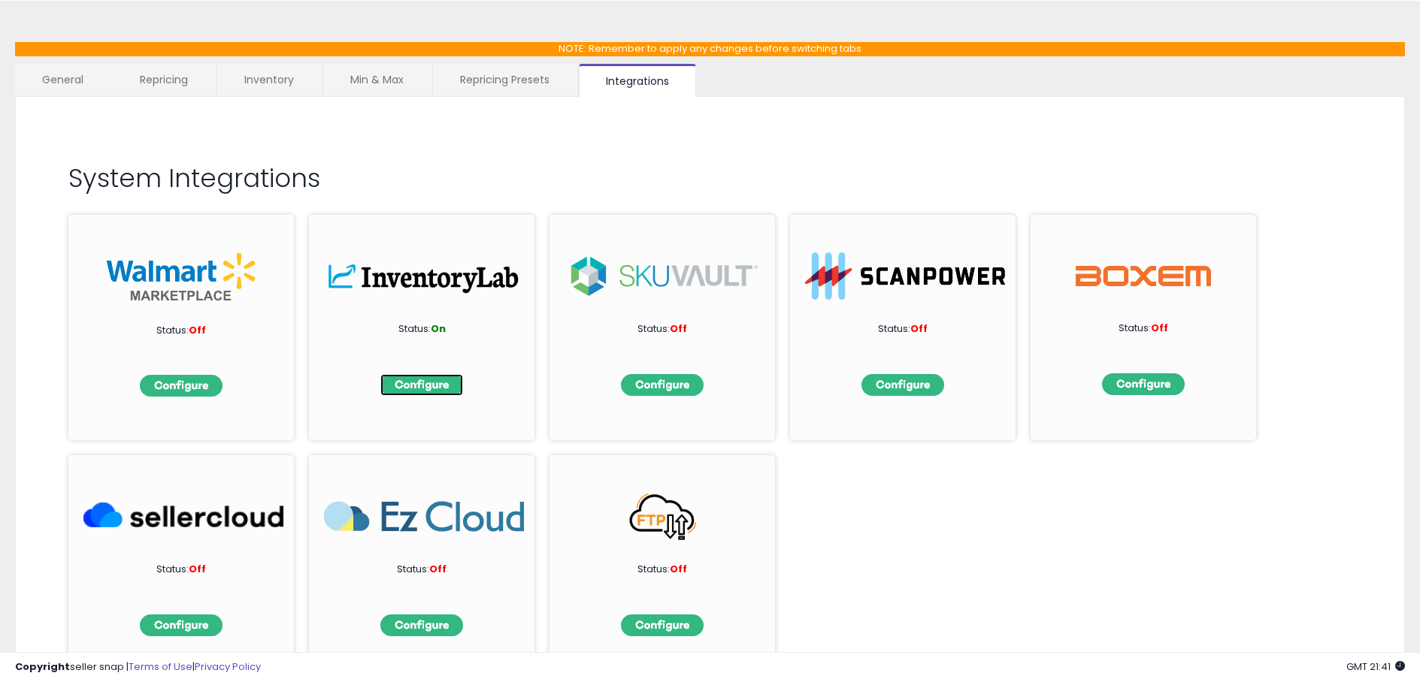
click at [444, 379] on img at bounding box center [421, 385] width 83 height 22
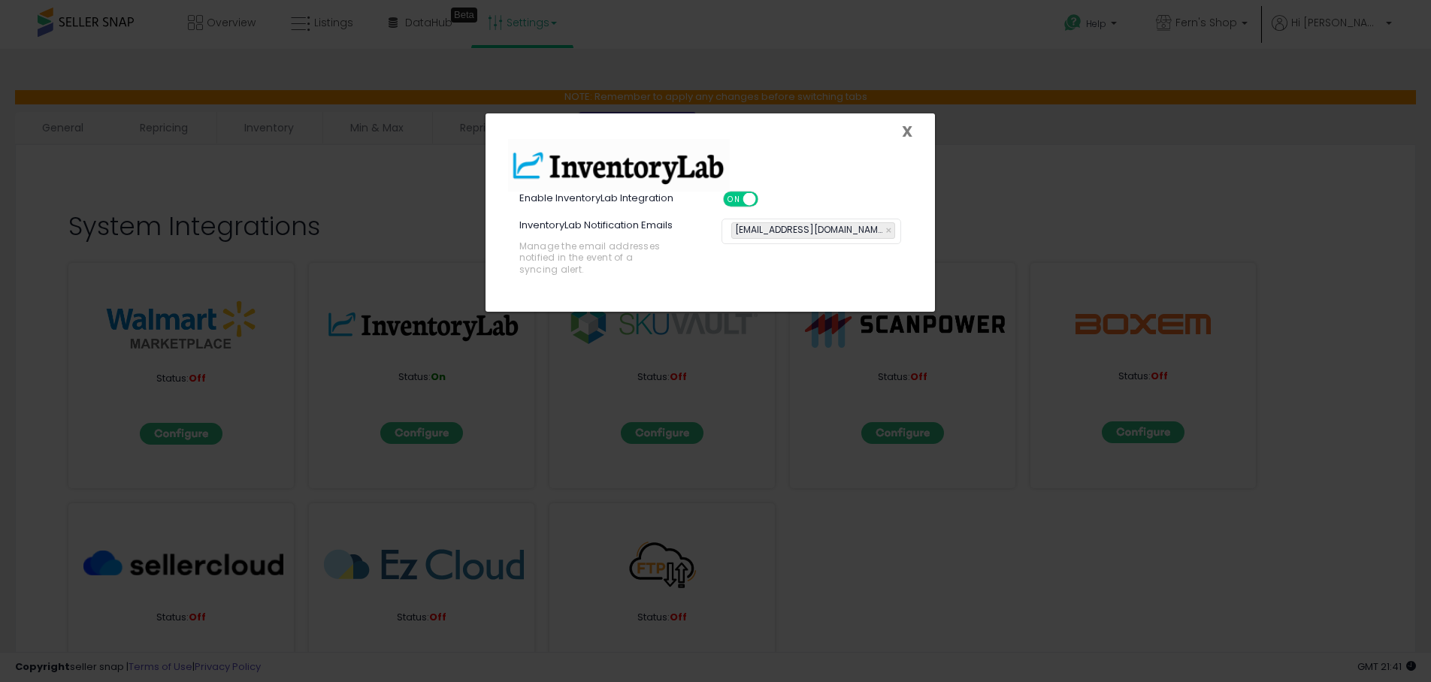
click at [907, 127] on span "X" at bounding box center [907, 131] width 11 height 21
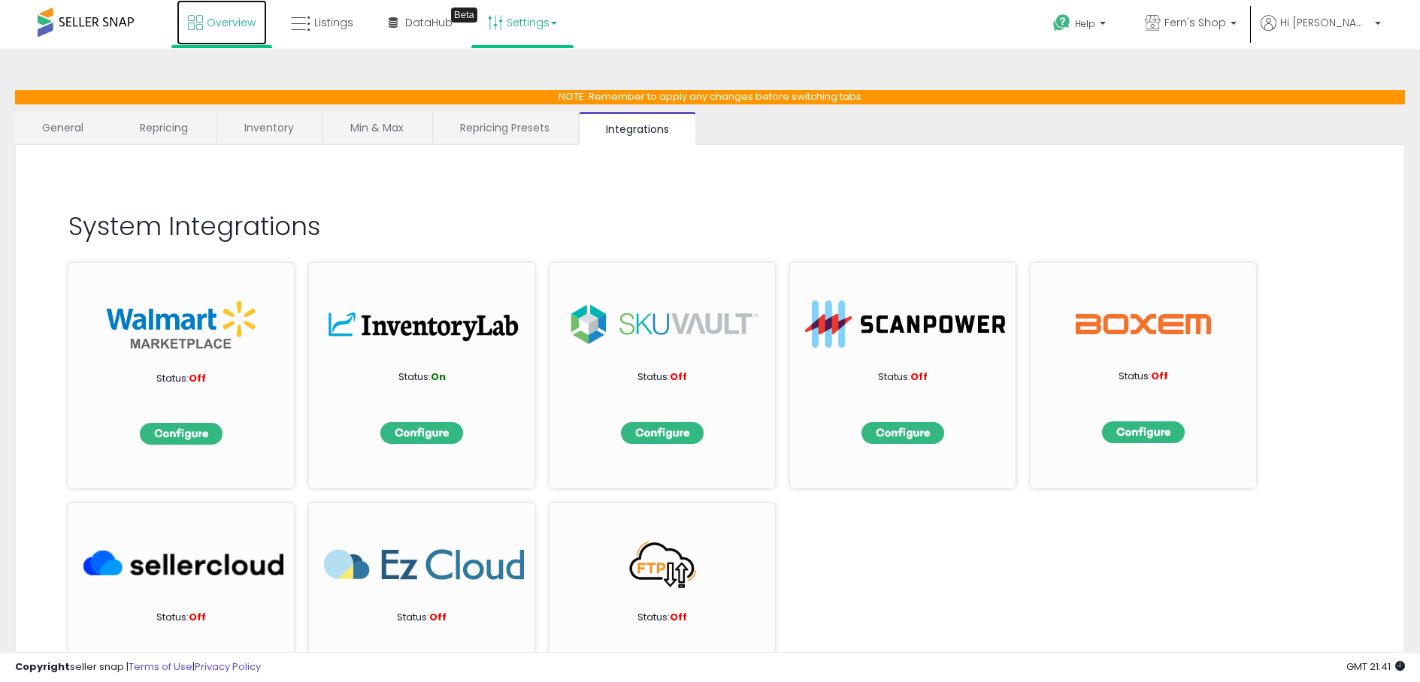
click at [225, 26] on span "Overview" at bounding box center [231, 22] width 49 height 15
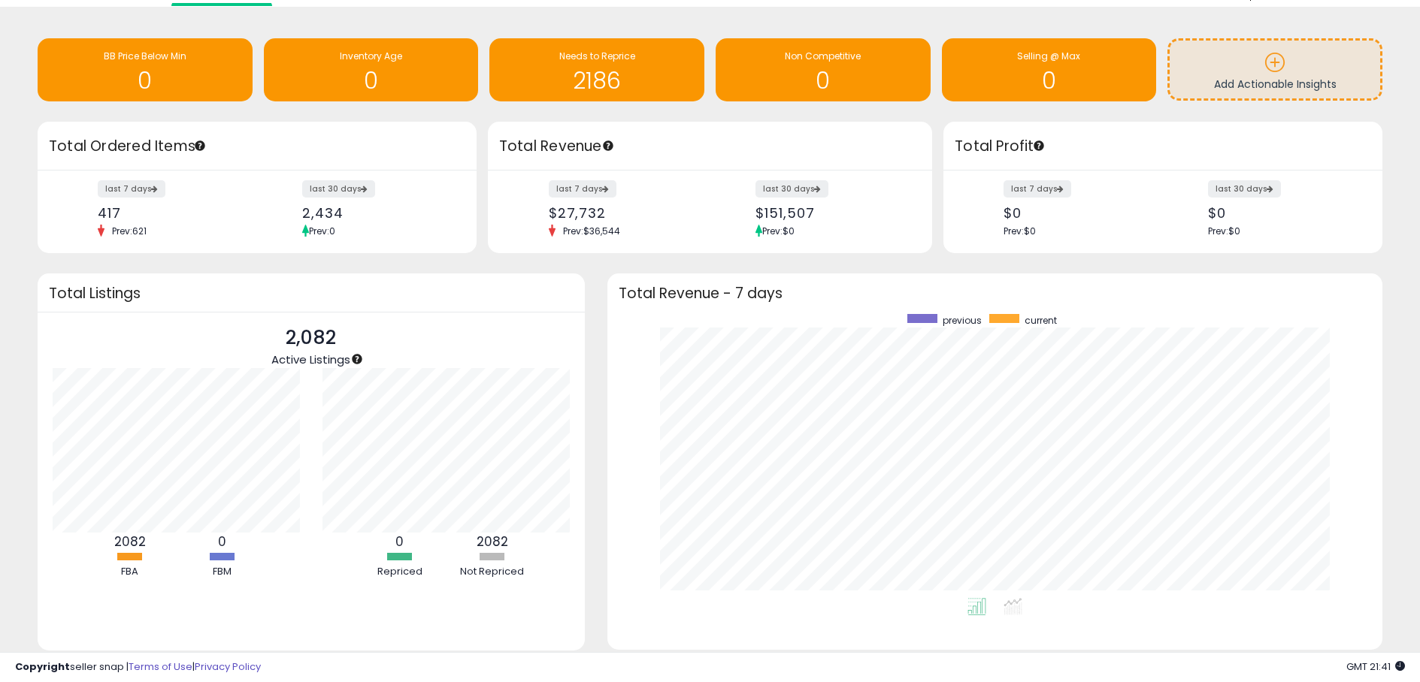
scroll to position [86, 0]
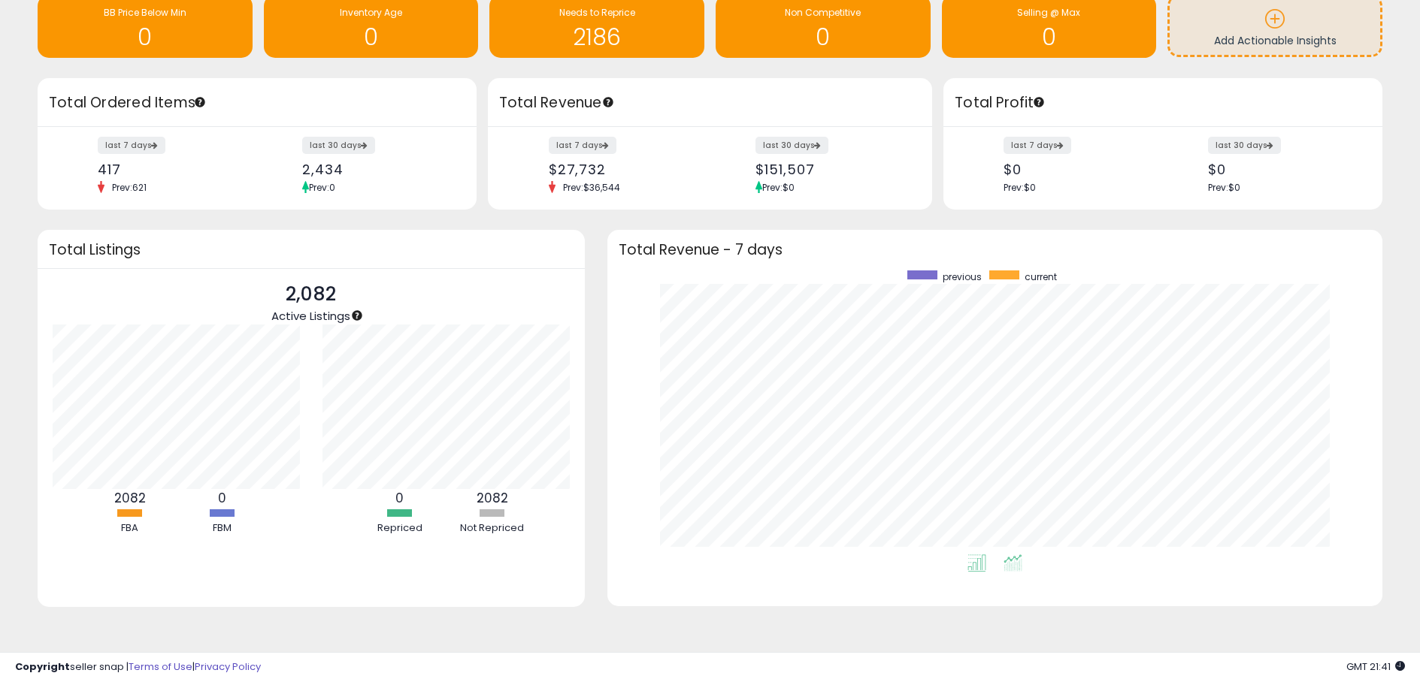
click at [1011, 563] on icon at bounding box center [1012, 563] width 19 height 17
click at [979, 566] on icon at bounding box center [976, 563] width 19 height 17
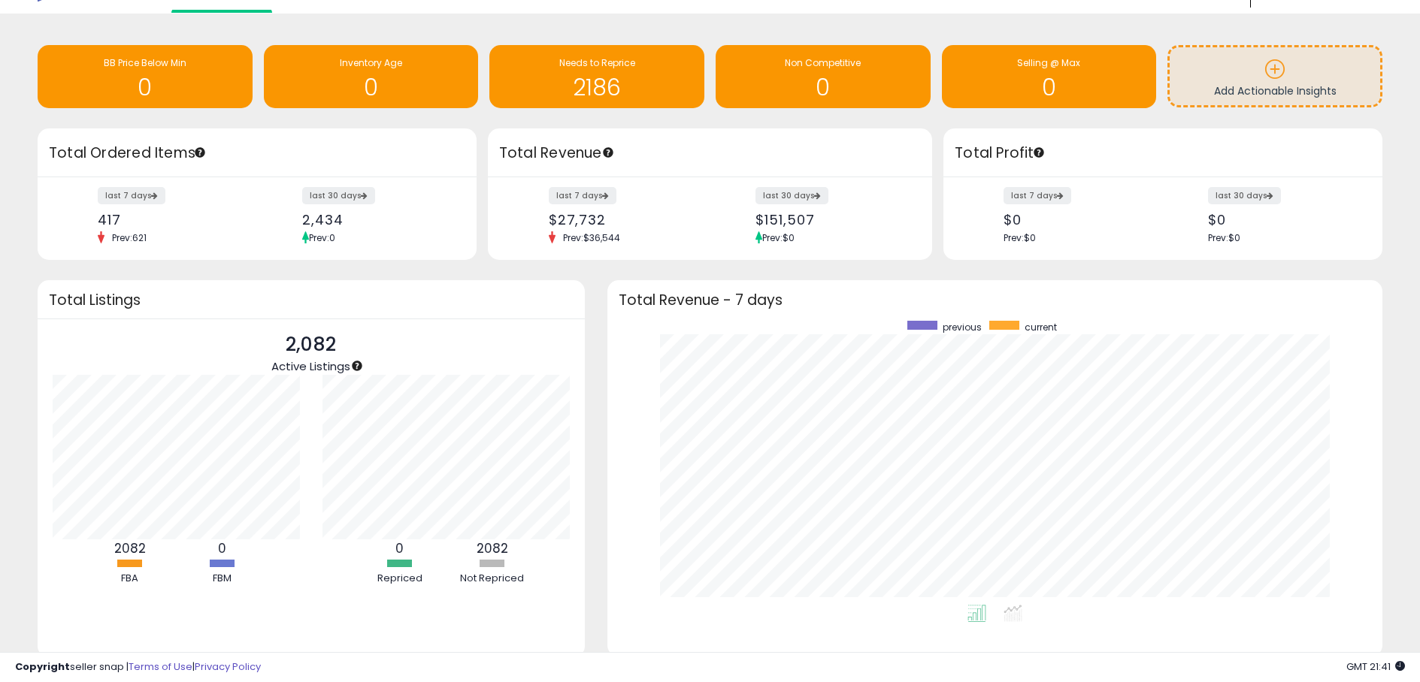
scroll to position [0, 0]
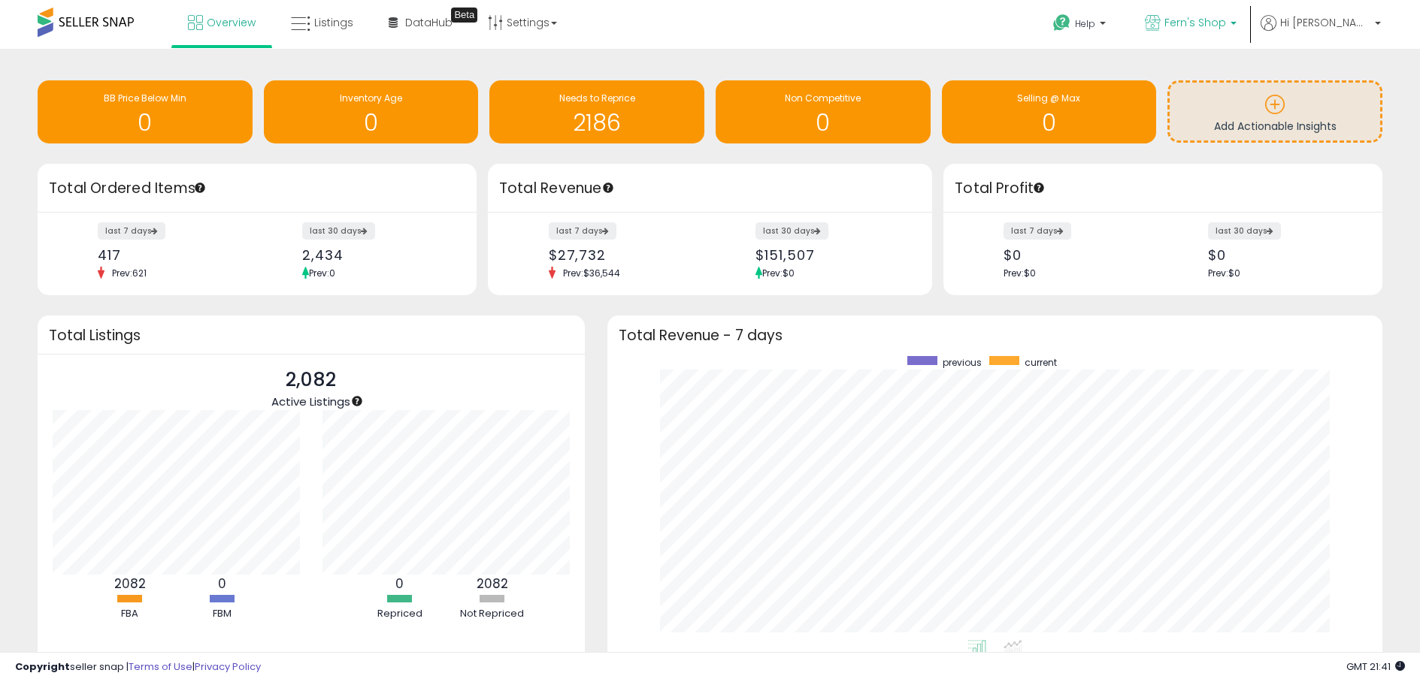
click at [1236, 33] on p "Fern's Shop" at bounding box center [1191, 24] width 92 height 19
click at [1301, 59] on div "Retrieving insights data.. BB Price Below Min 0 Inventory Age 0 Needs to Repric…" at bounding box center [710, 409] width 1420 height 720
click at [1346, 17] on span "Hi [PERSON_NAME]" at bounding box center [1325, 22] width 90 height 15
click at [1353, 77] on link "Account" at bounding box center [1347, 80] width 40 height 14
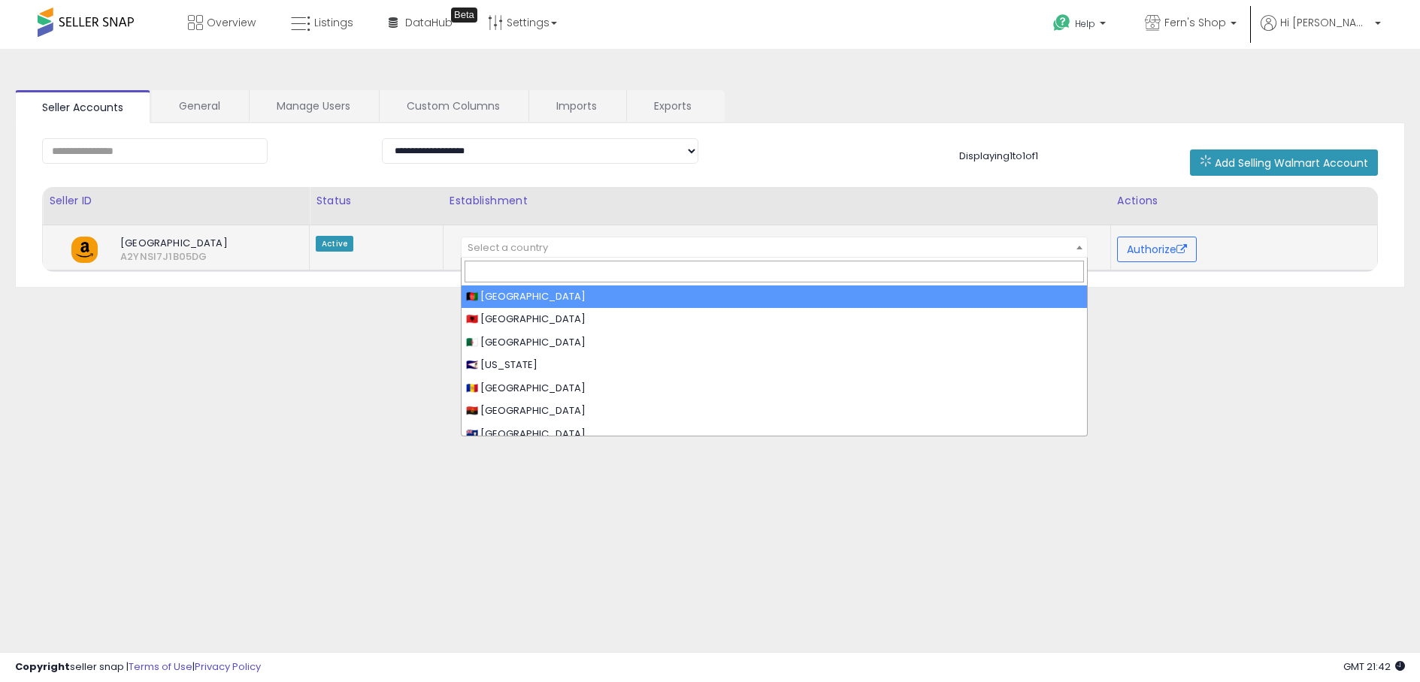
click at [628, 248] on span "Select a country" at bounding box center [774, 248] width 625 height 21
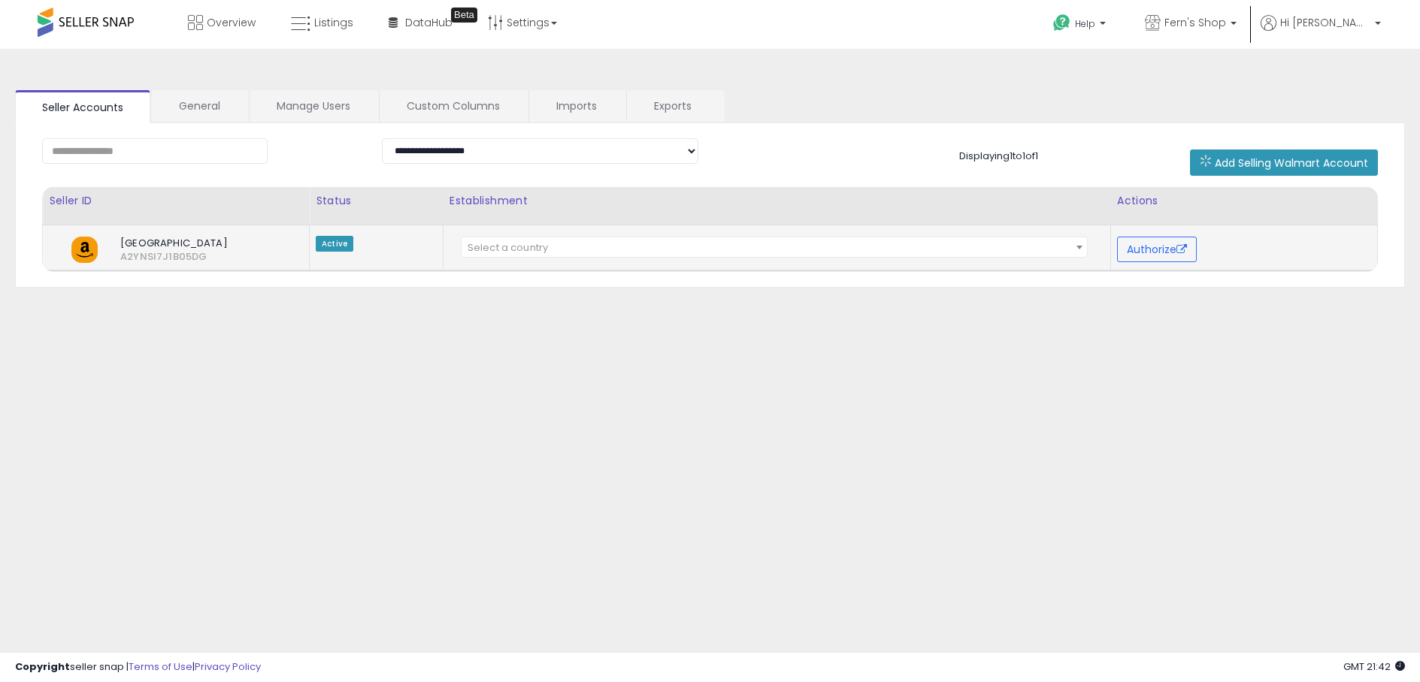
click at [638, 225] on td "**********" at bounding box center [776, 248] width 667 height 46
click at [188, 115] on link "General" at bounding box center [199, 106] width 95 height 32
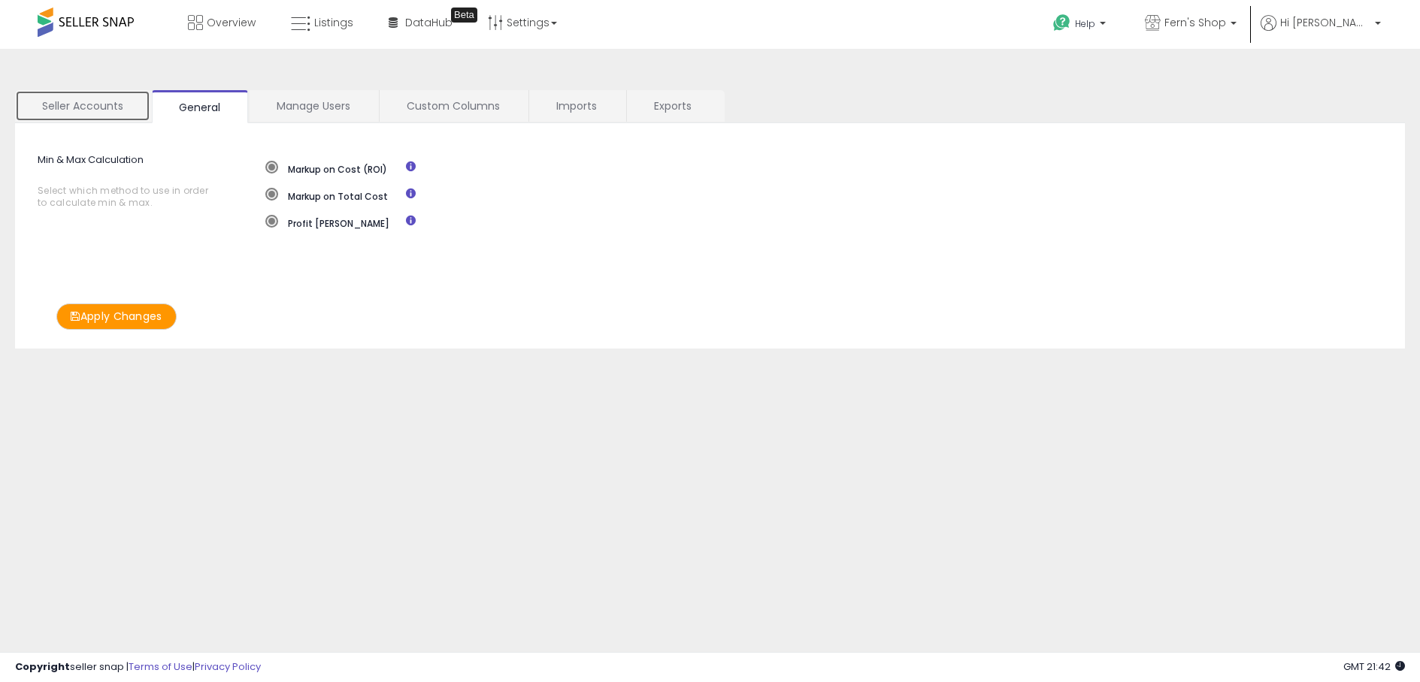
click at [117, 107] on link "Seller Accounts" at bounding box center [82, 106] width 135 height 32
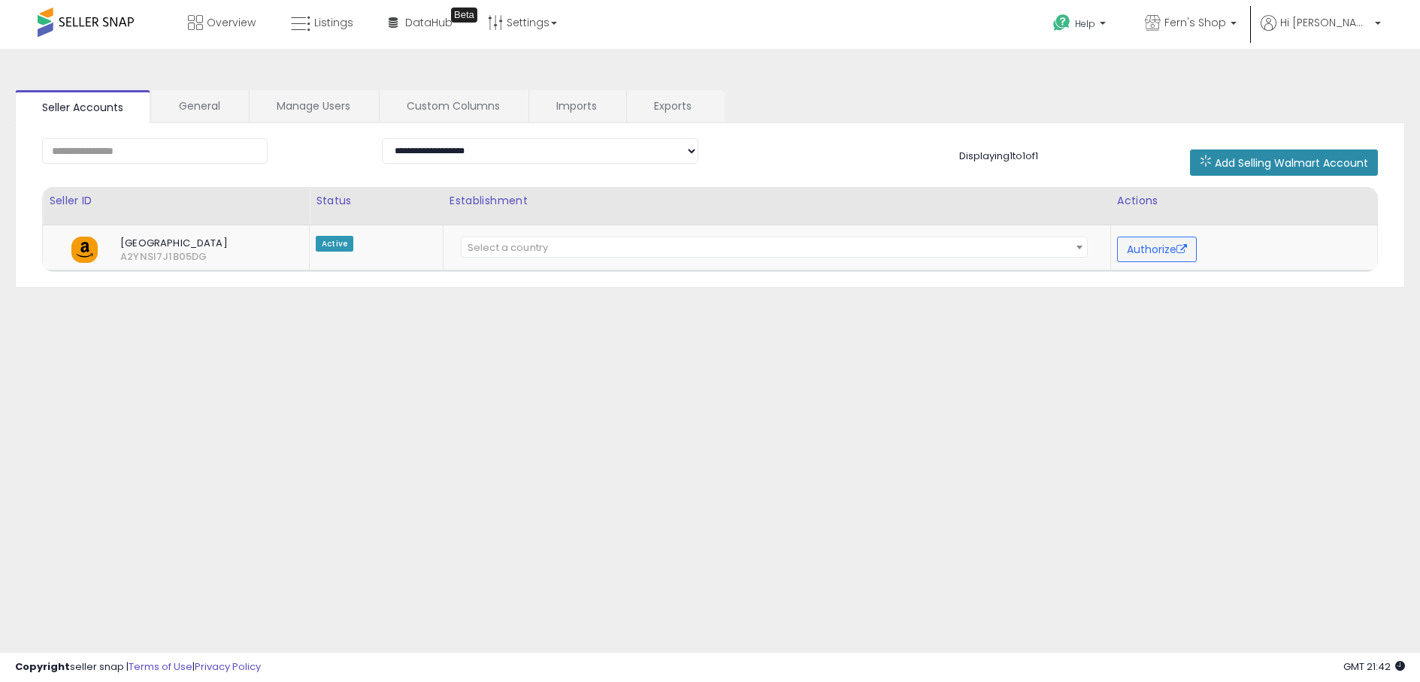
click at [1281, 163] on span "Add Selling Walmart Account" at bounding box center [1291, 163] width 153 height 15
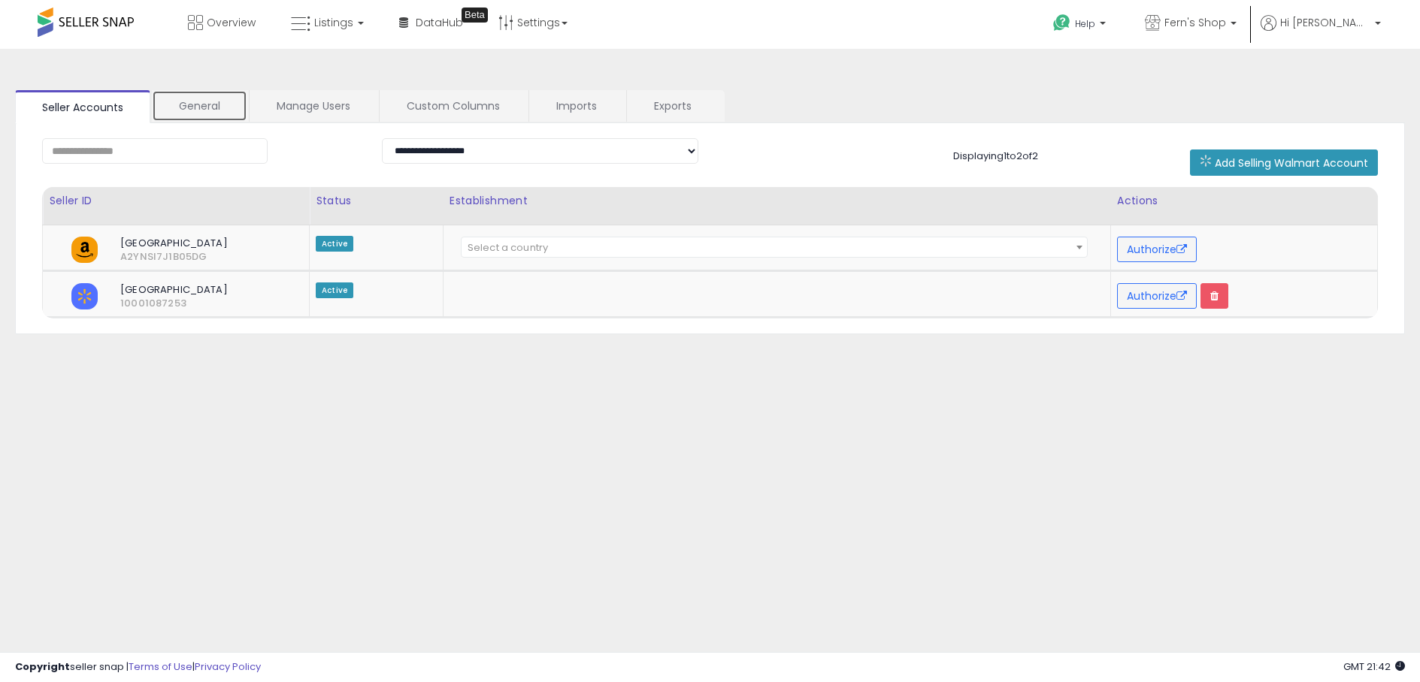
click at [208, 108] on link "General" at bounding box center [199, 106] width 95 height 32
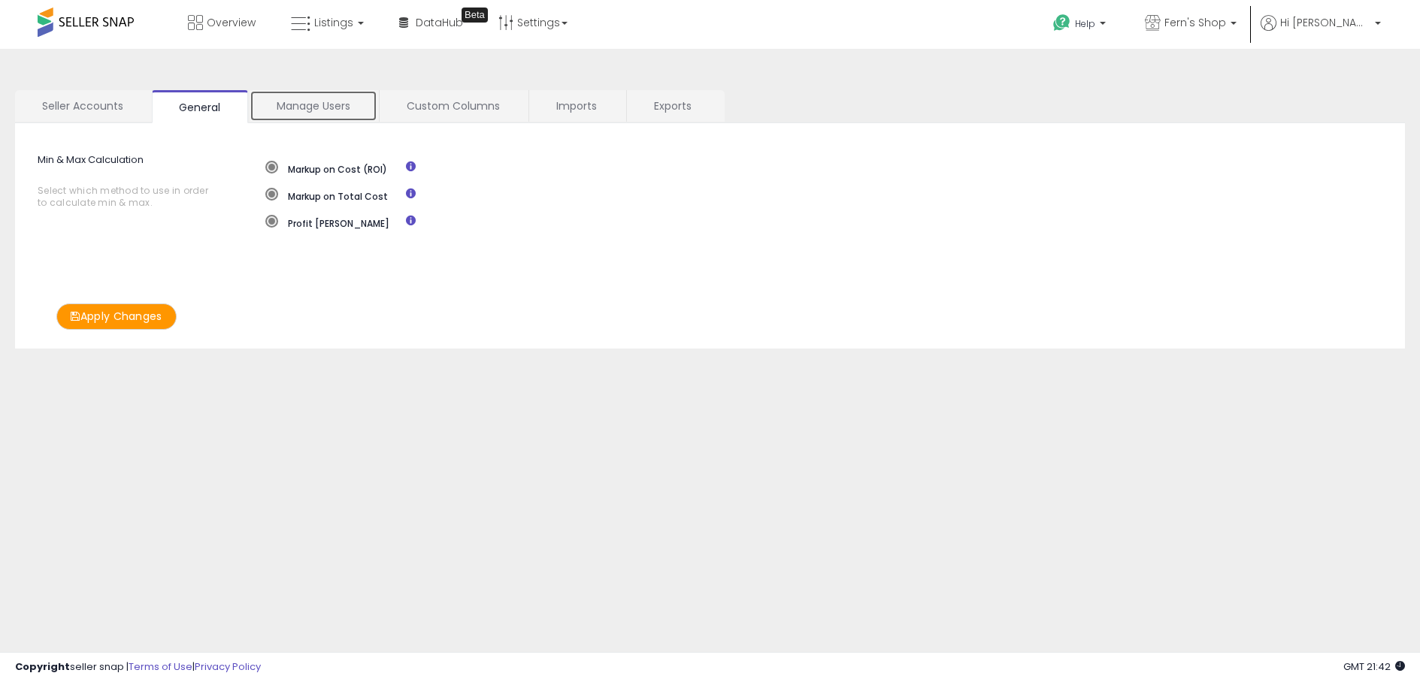
click at [323, 106] on link "Manage Users" at bounding box center [314, 106] width 128 height 32
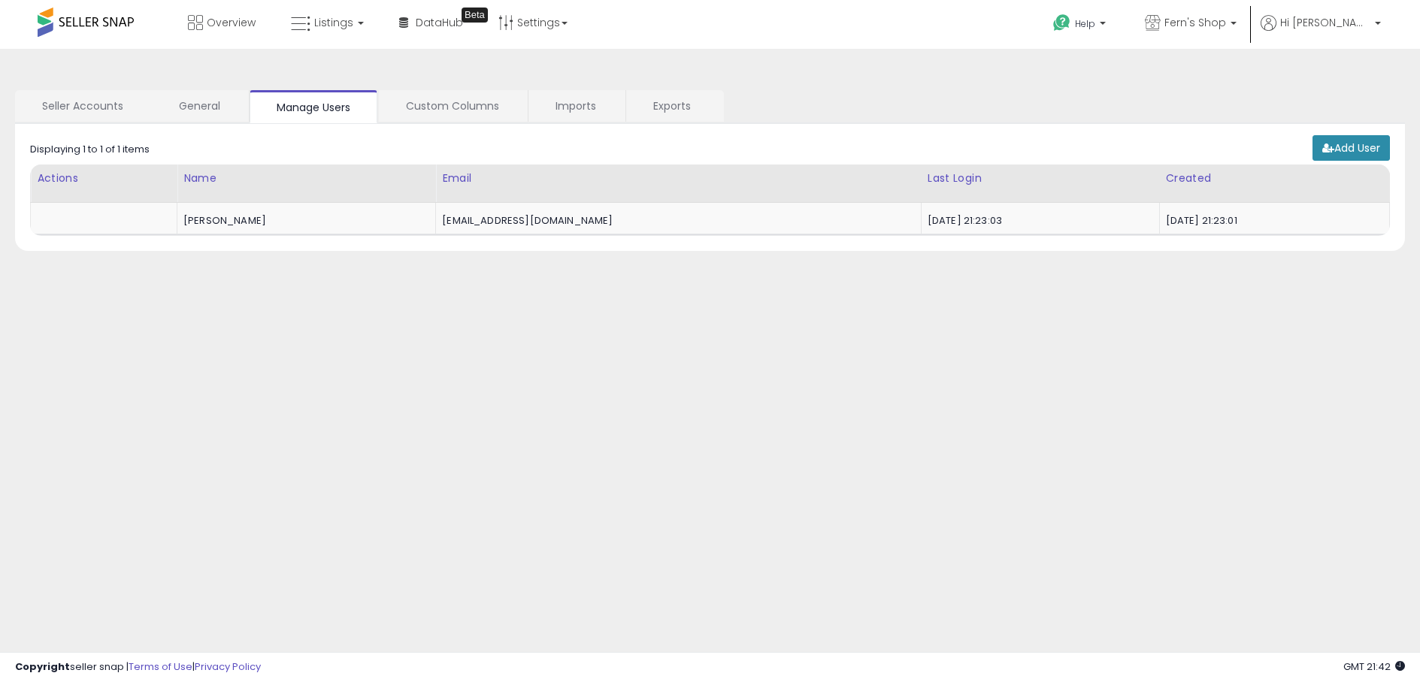
click at [1354, 152] on link "Add User" at bounding box center [1350, 148] width 77 height 26
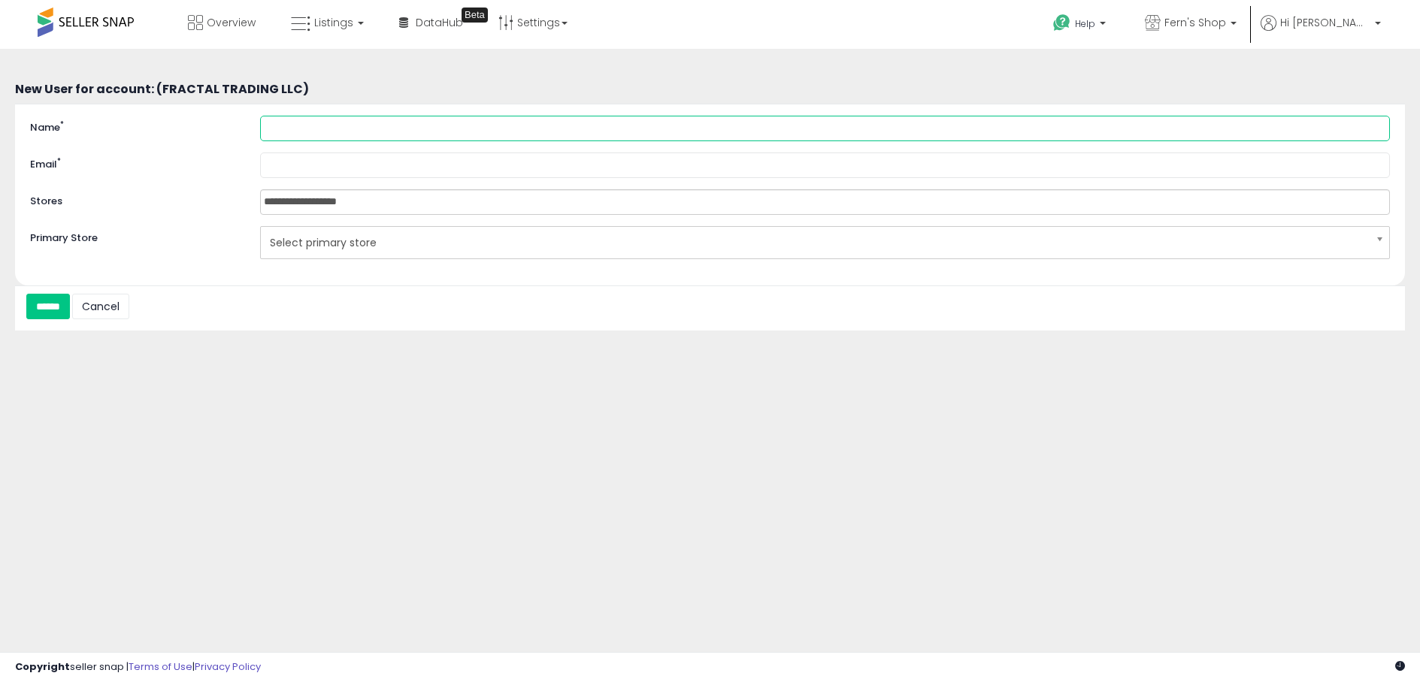
click at [413, 130] on input "Name *" at bounding box center [825, 129] width 1130 height 26
type input "*****"
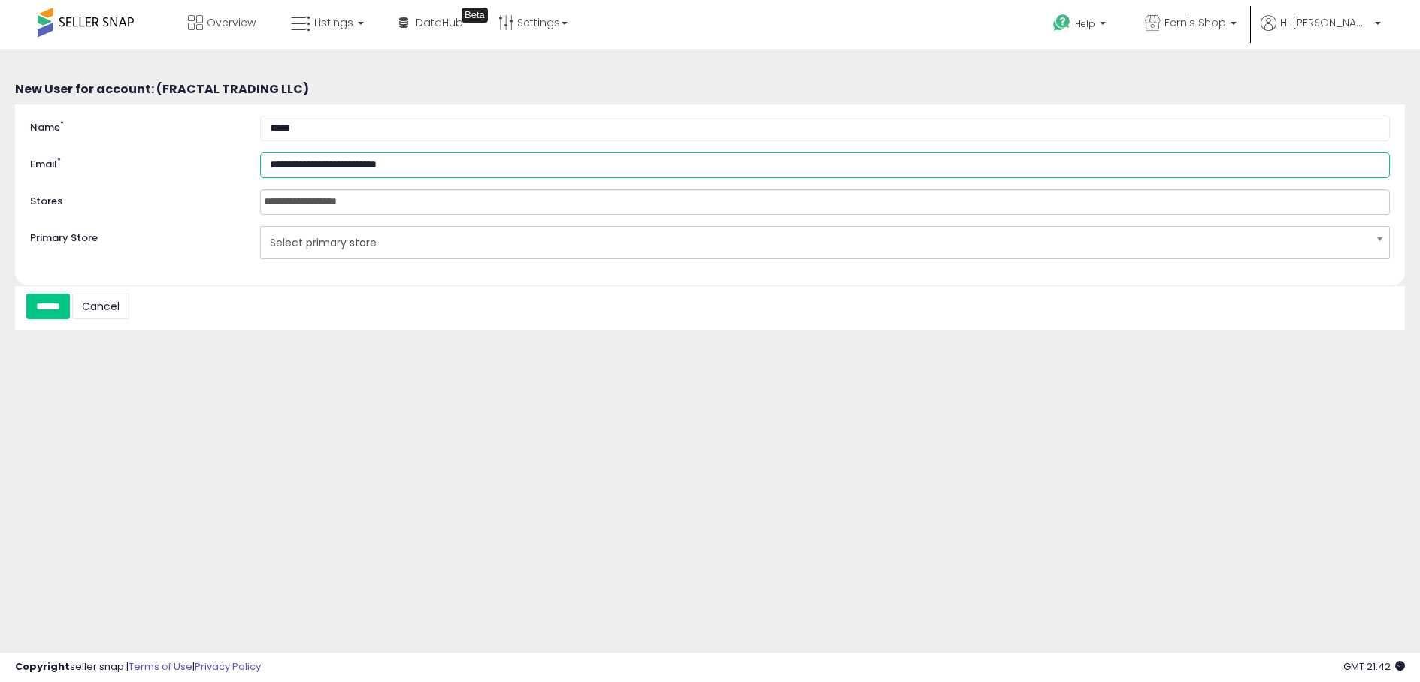
type input "**********"
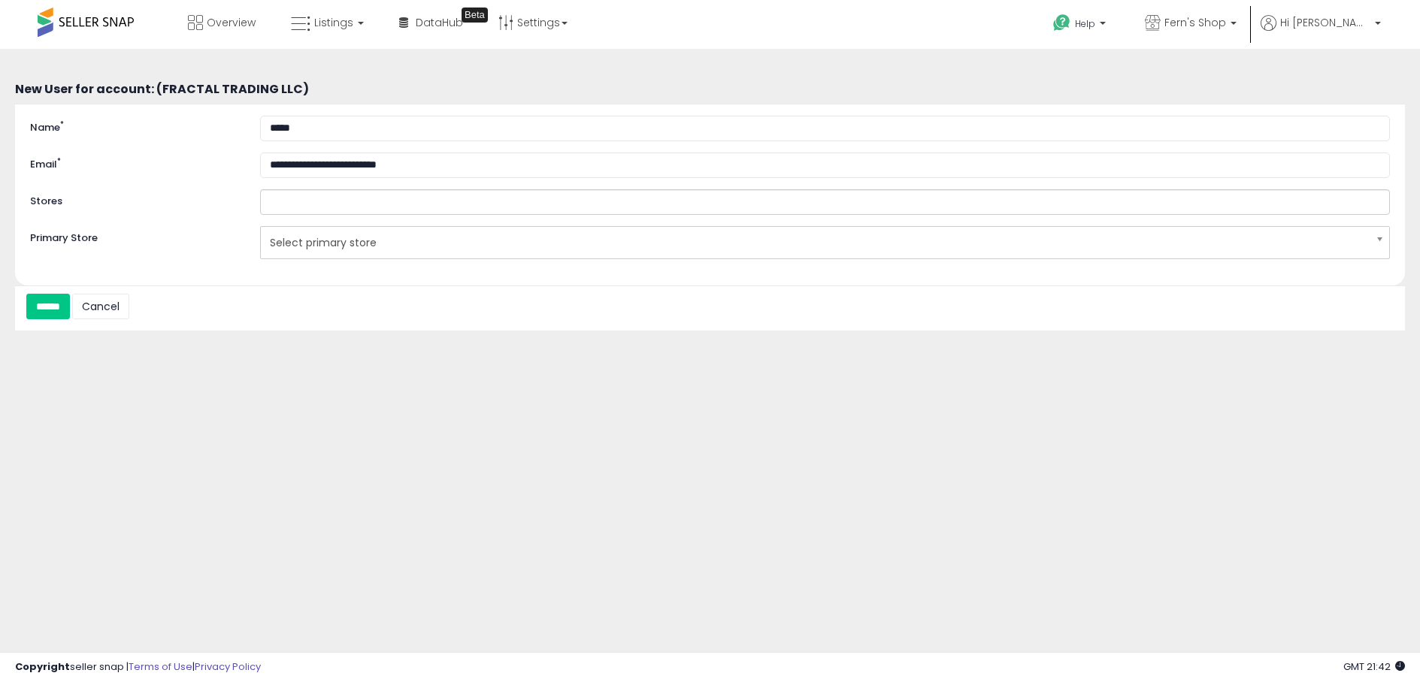
click at [353, 208] on input "text" at bounding box center [328, 202] width 134 height 24
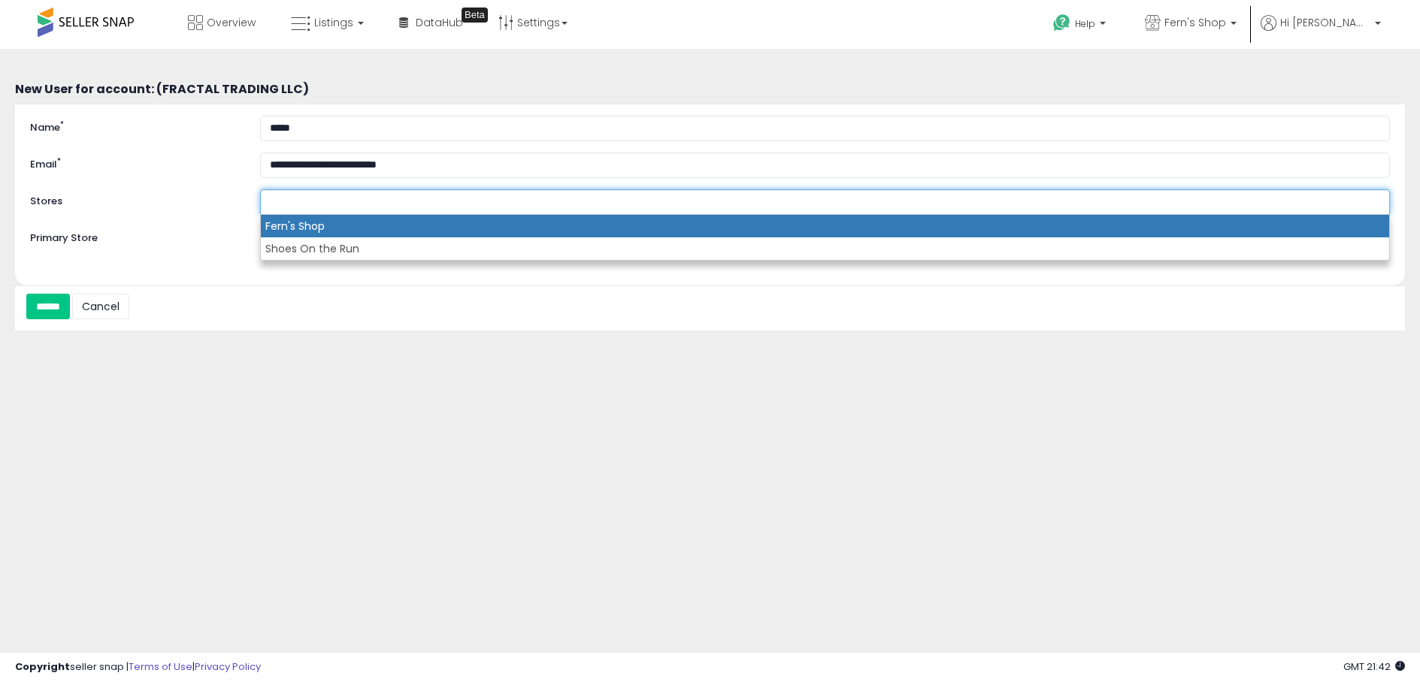
click at [356, 230] on li "Fern's Shop" at bounding box center [825, 226] width 1128 height 23
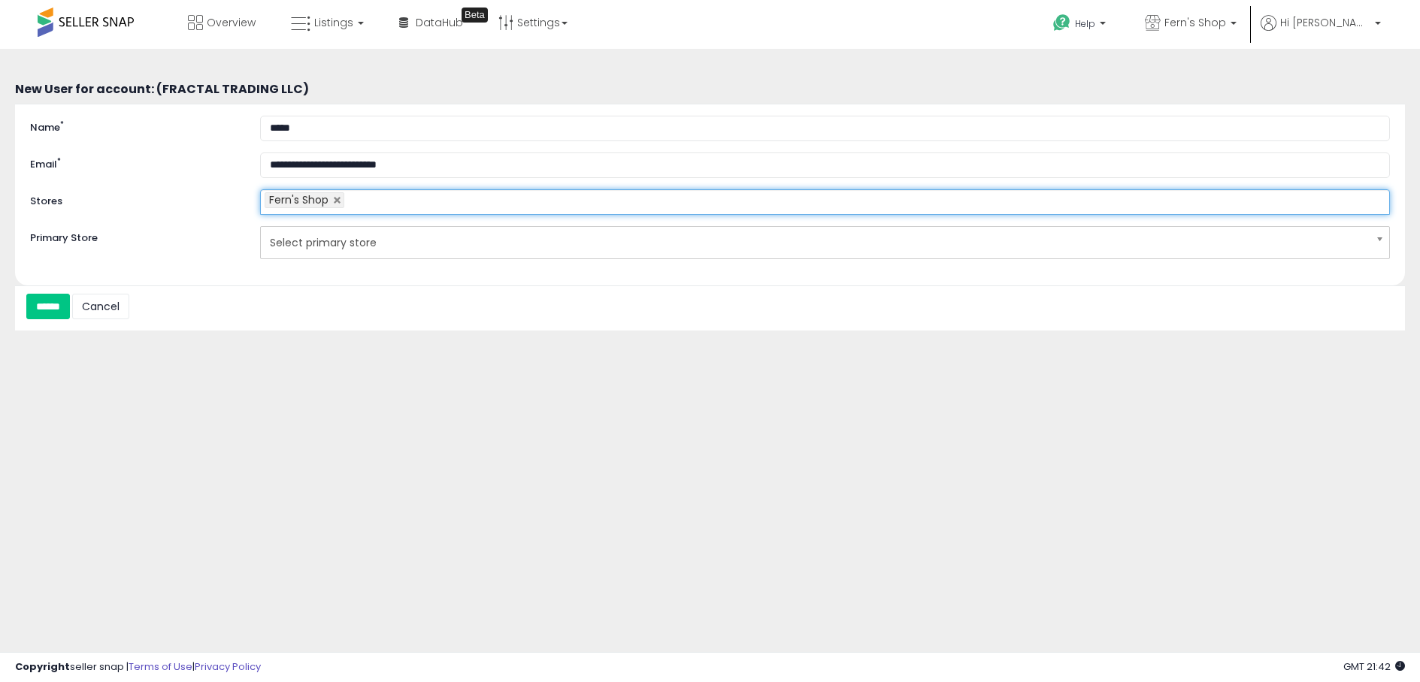
click at [389, 205] on ul "Fern's Shop" at bounding box center [825, 202] width 1130 height 26
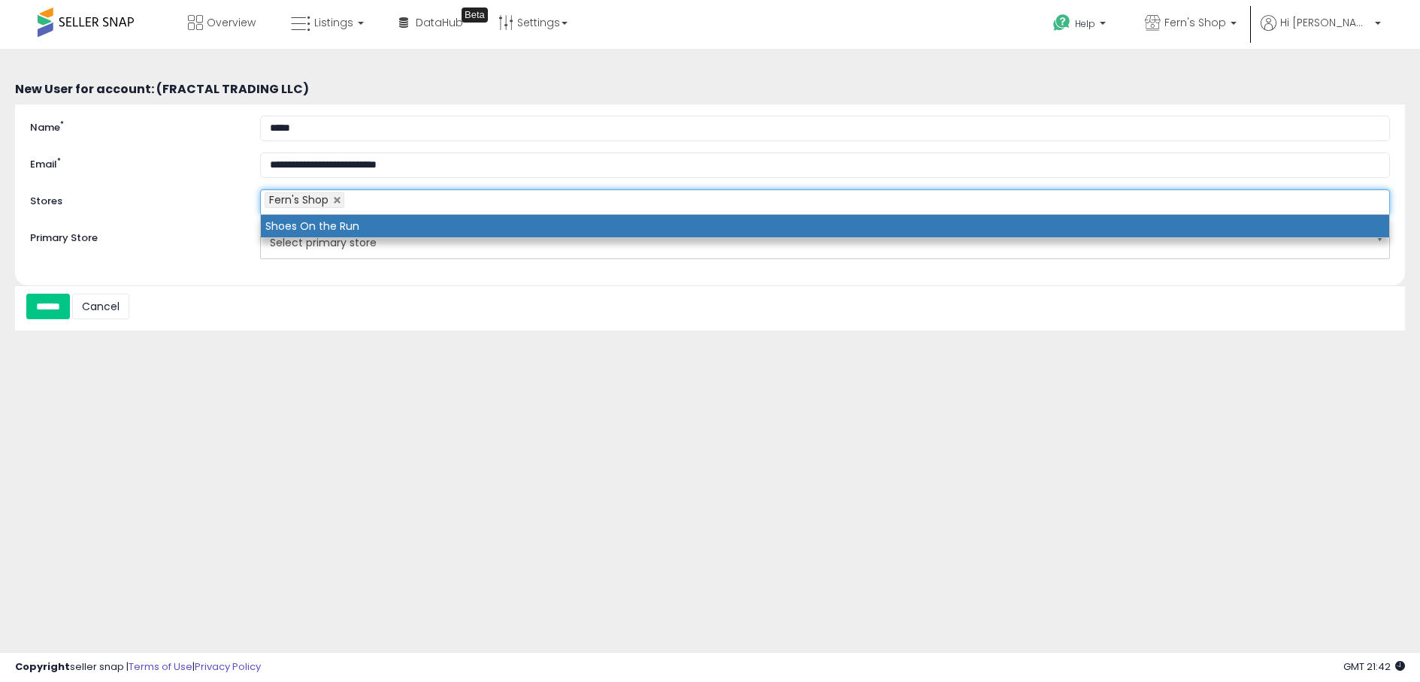
click at [380, 225] on li "Shoes On the Run" at bounding box center [825, 226] width 1128 height 23
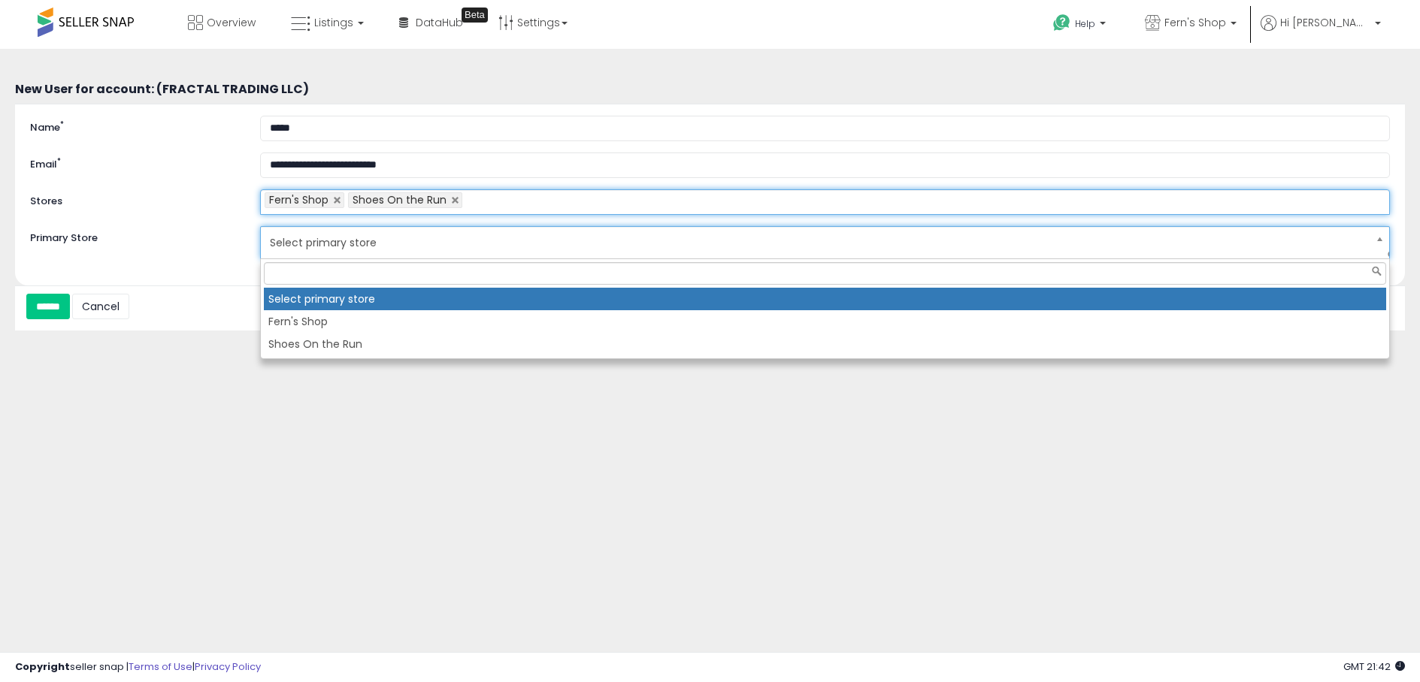
click at [337, 245] on span "Select primary store" at bounding box center [815, 243] width 1091 height 26
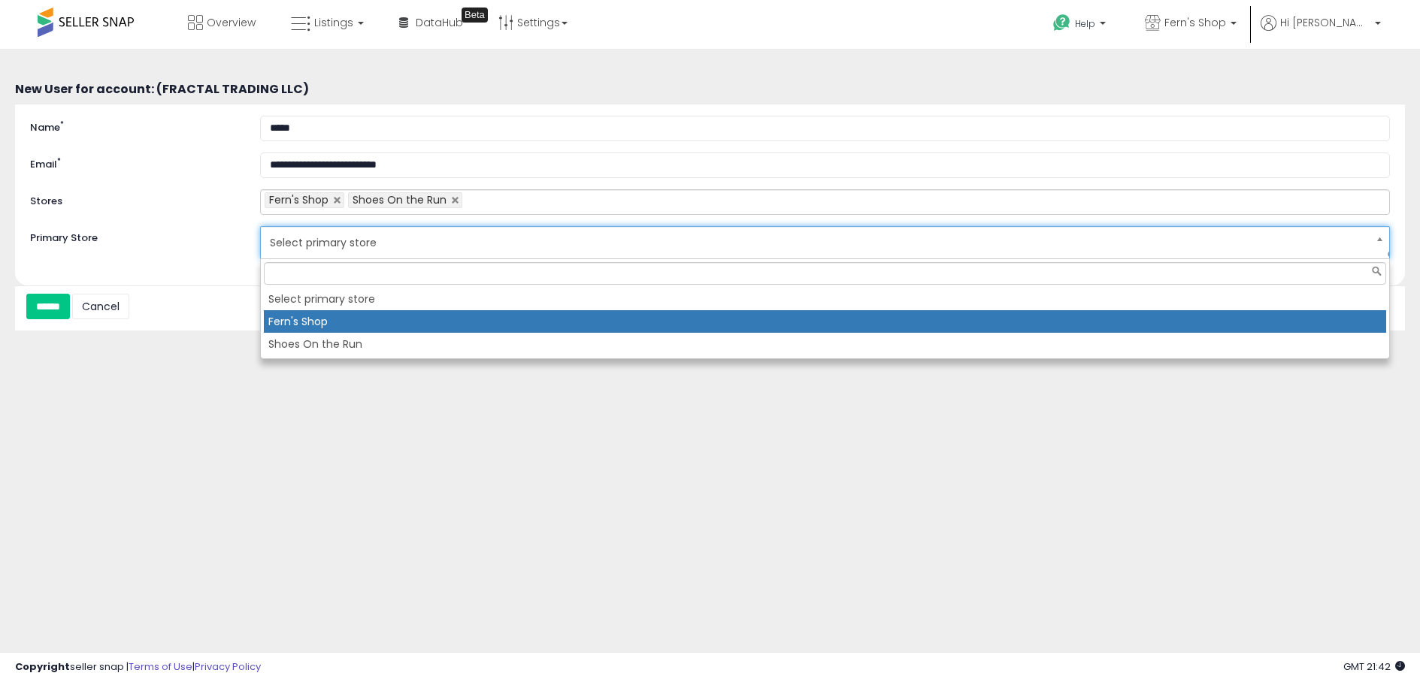
click at [316, 318] on li "Fern's Shop" at bounding box center [825, 321] width 1122 height 23
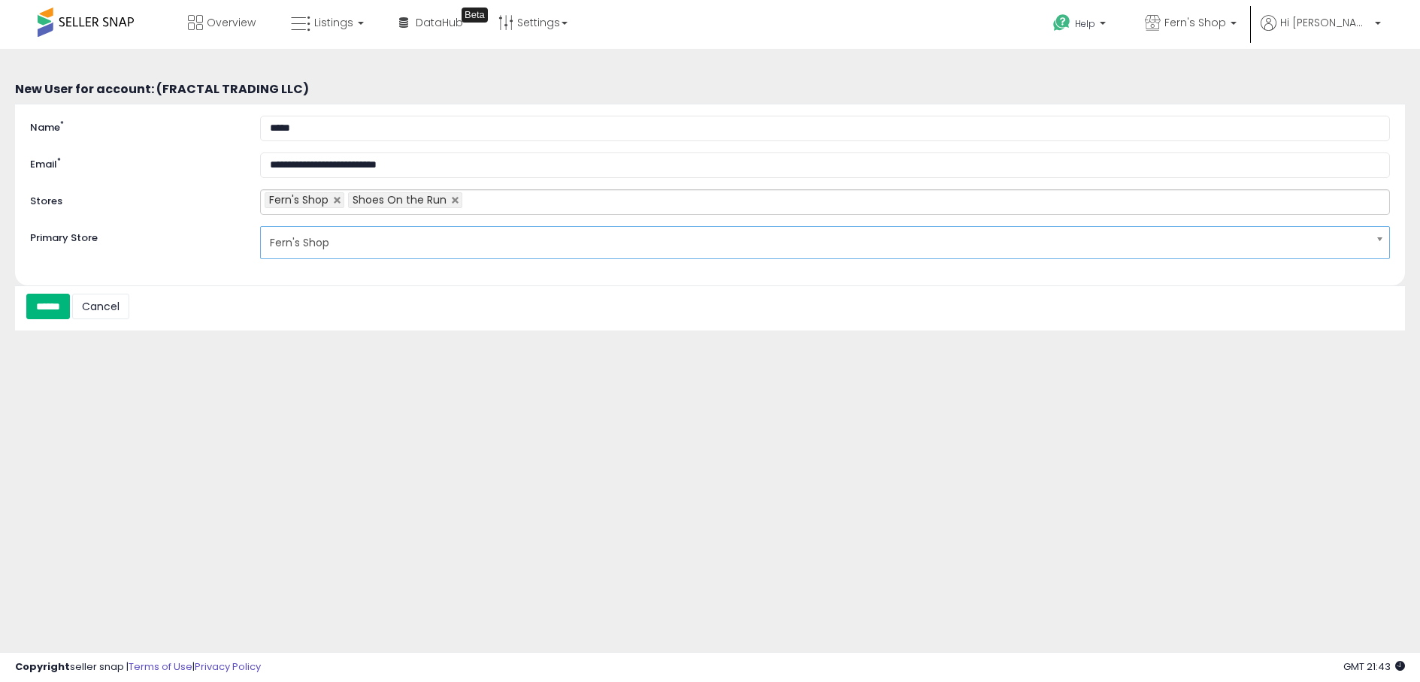
click at [68, 307] on input "******" at bounding box center [48, 307] width 44 height 26
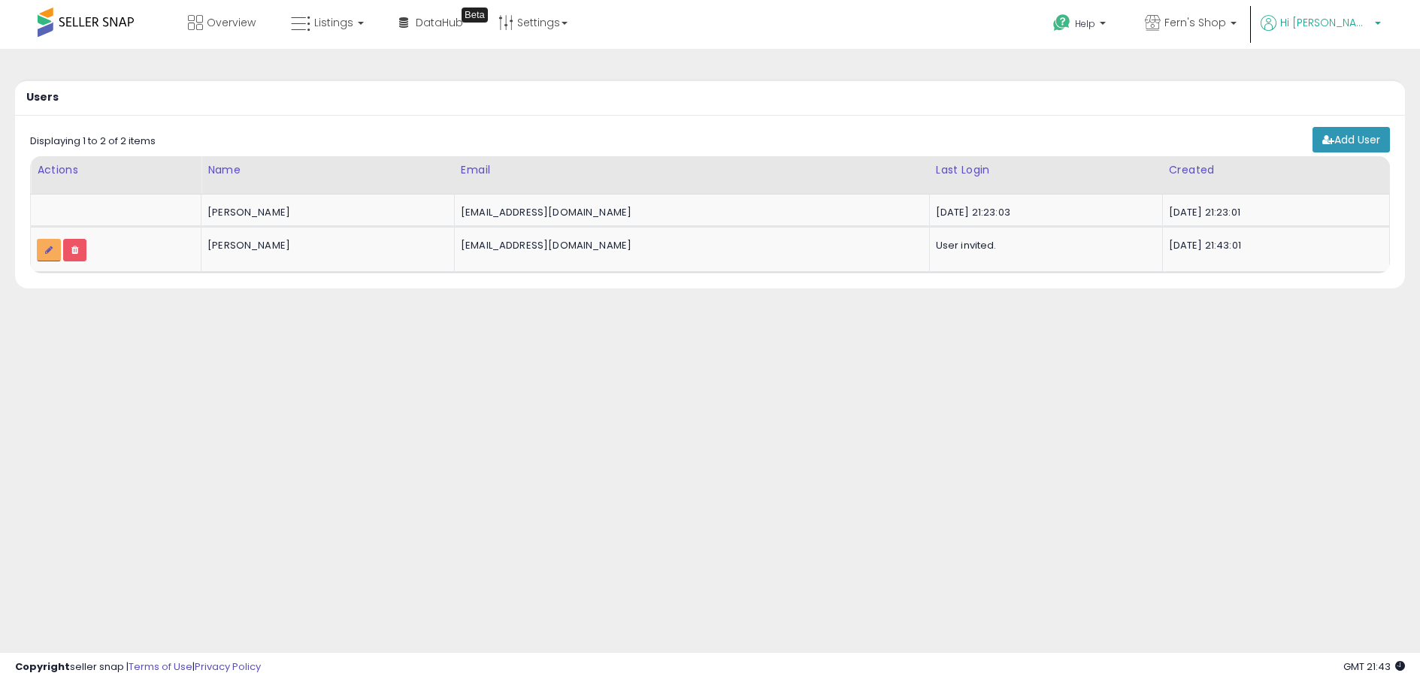
click at [1351, 20] on span "Hi [PERSON_NAME]" at bounding box center [1325, 22] width 90 height 15
click at [1354, 75] on link "Account" at bounding box center [1347, 80] width 40 height 14
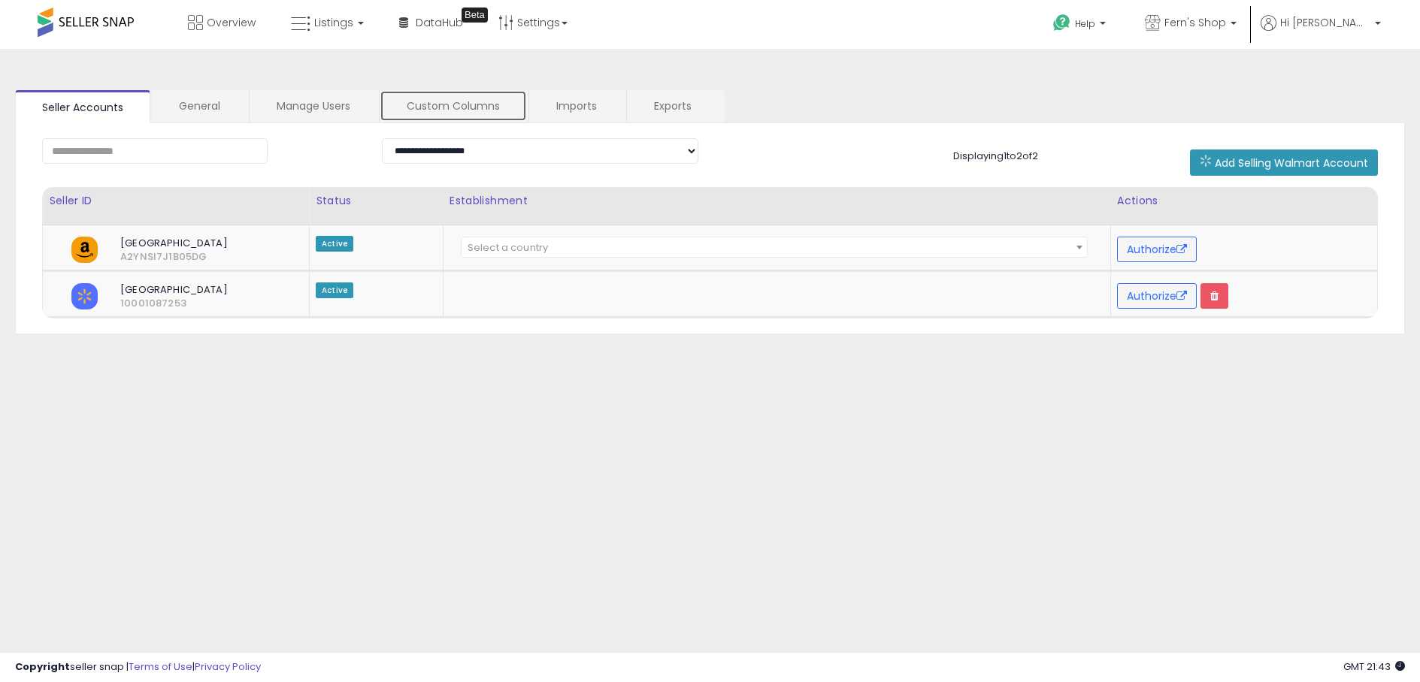
click at [430, 104] on link "Custom Columns" at bounding box center [453, 106] width 147 height 32
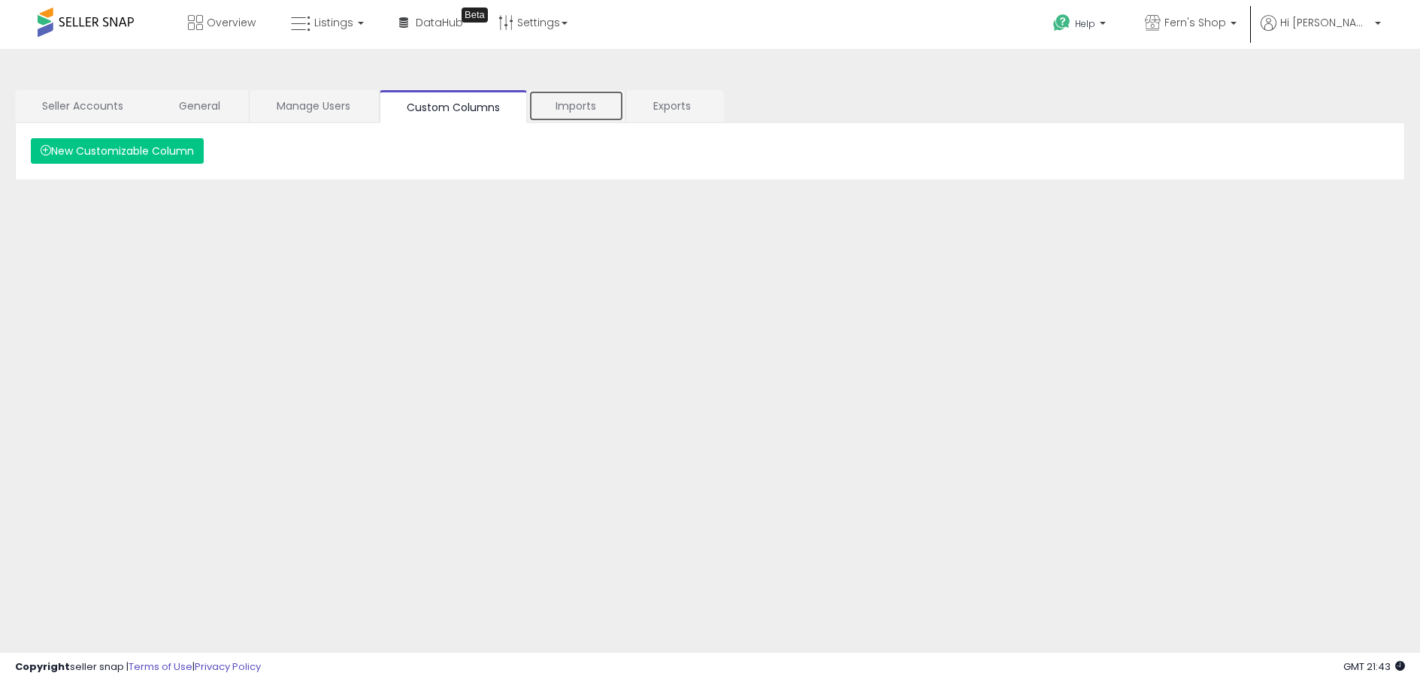
click at [549, 107] on link "Imports" at bounding box center [575, 106] width 95 height 32
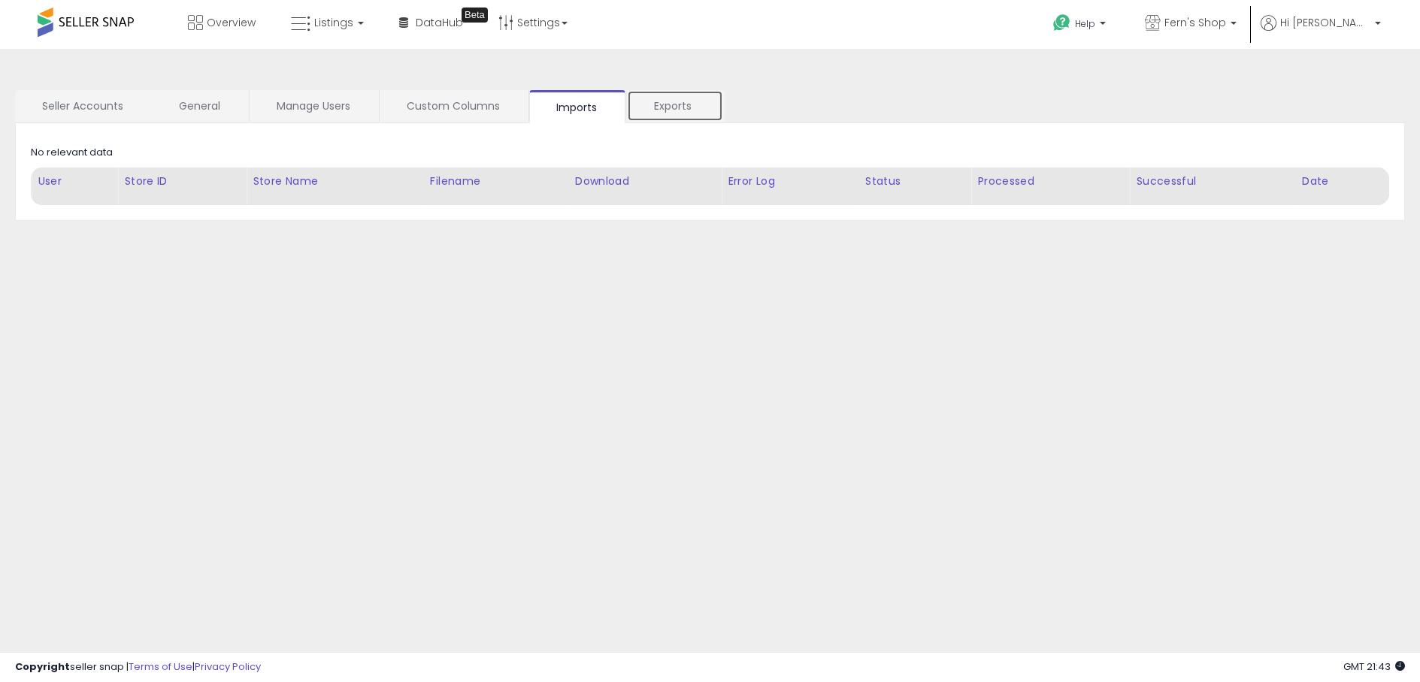
click at [667, 114] on link "Exports" at bounding box center [675, 106] width 96 height 32
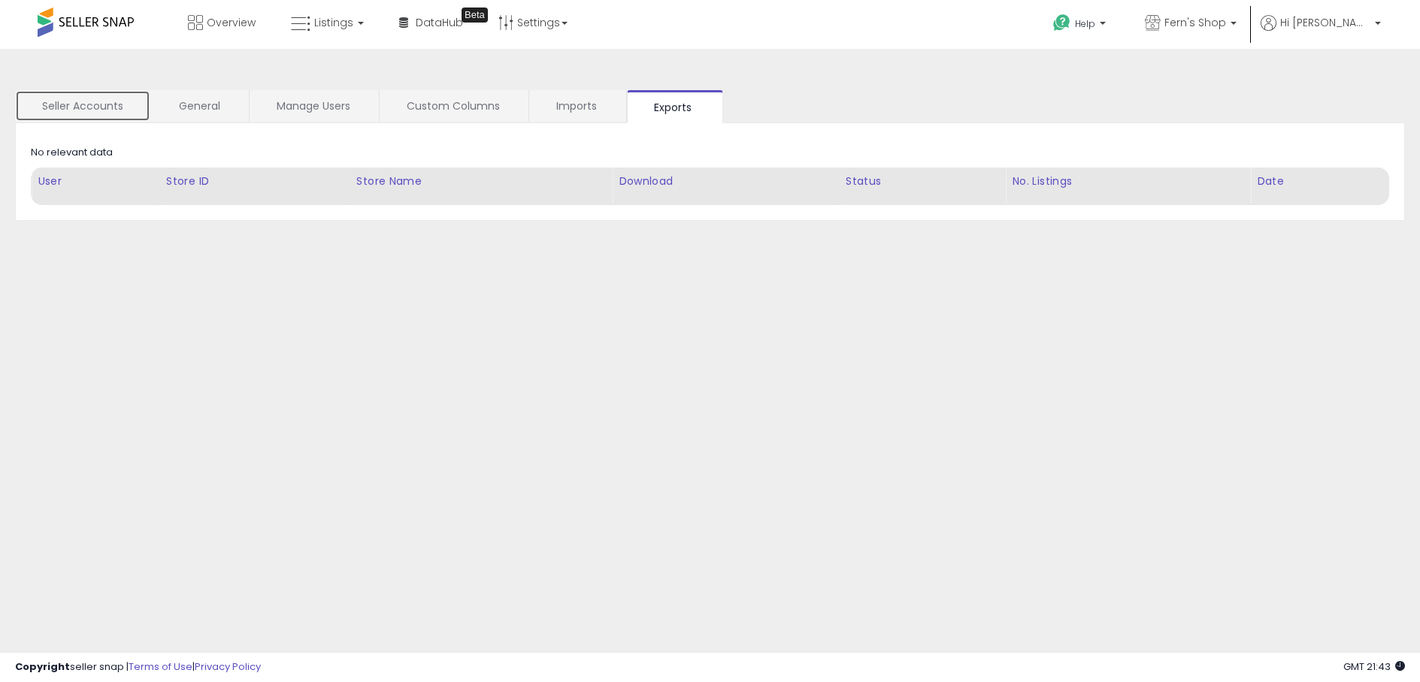
click at [60, 97] on link "Seller Accounts" at bounding box center [82, 106] width 135 height 32
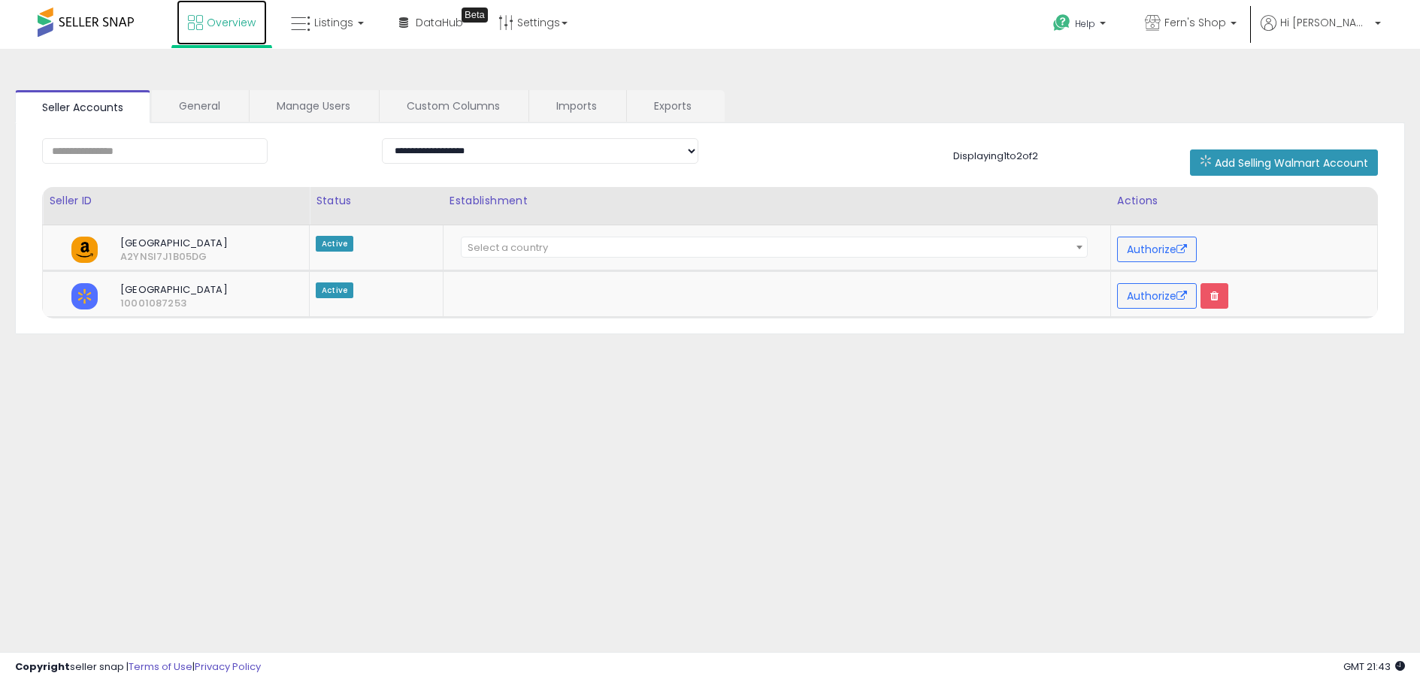
click at [216, 25] on span "Overview" at bounding box center [231, 22] width 49 height 15
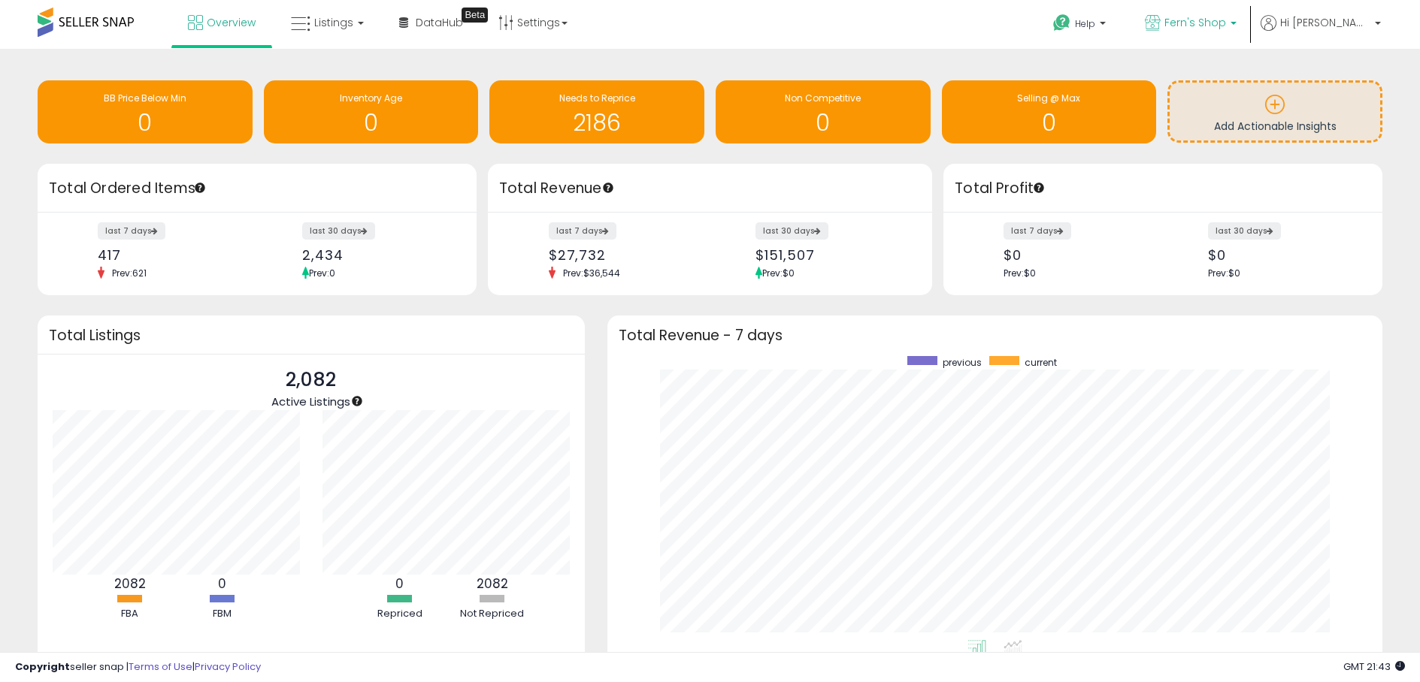
click at [1226, 29] on span "Fern's Shop" at bounding box center [1195, 22] width 62 height 15
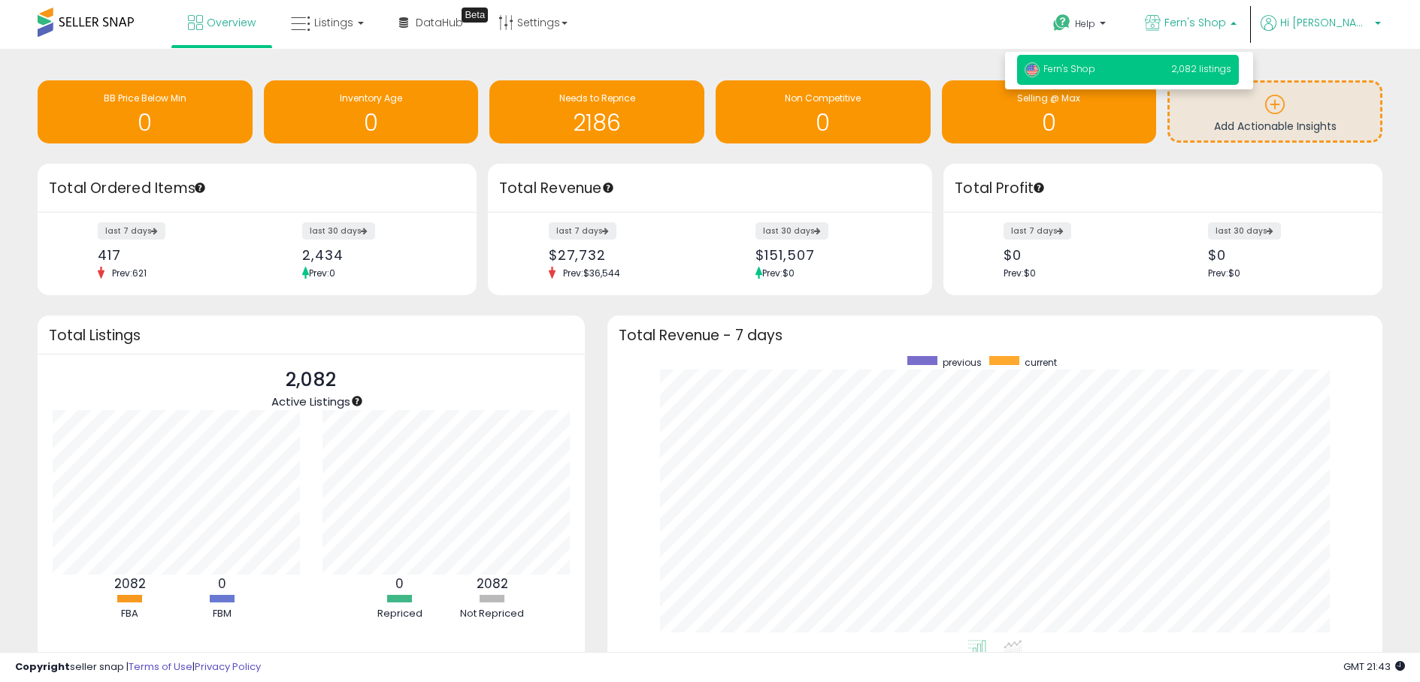
click at [1334, 26] on span "Hi [PERSON_NAME]" at bounding box center [1325, 22] width 90 height 15
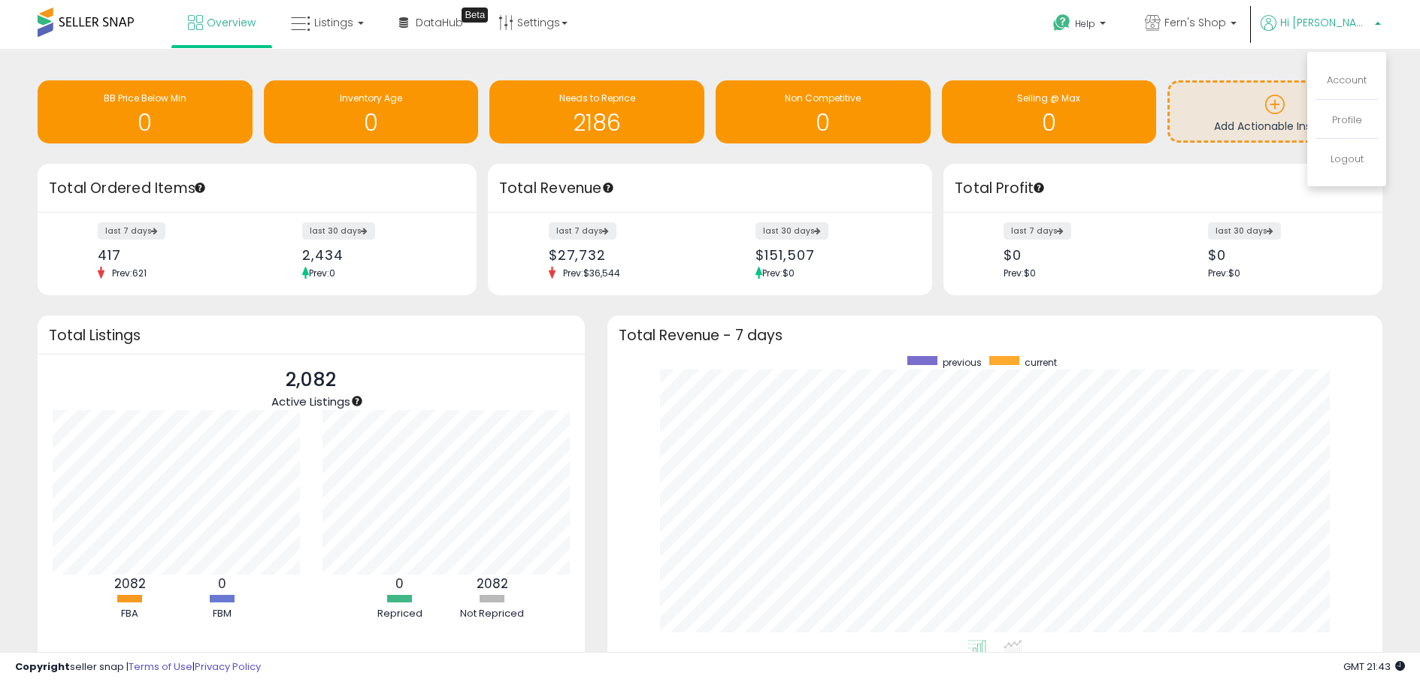
click at [1345, 90] on li "Account" at bounding box center [1346, 81] width 62 height 38
click at [1342, 118] on link "Profile" at bounding box center [1347, 120] width 30 height 14
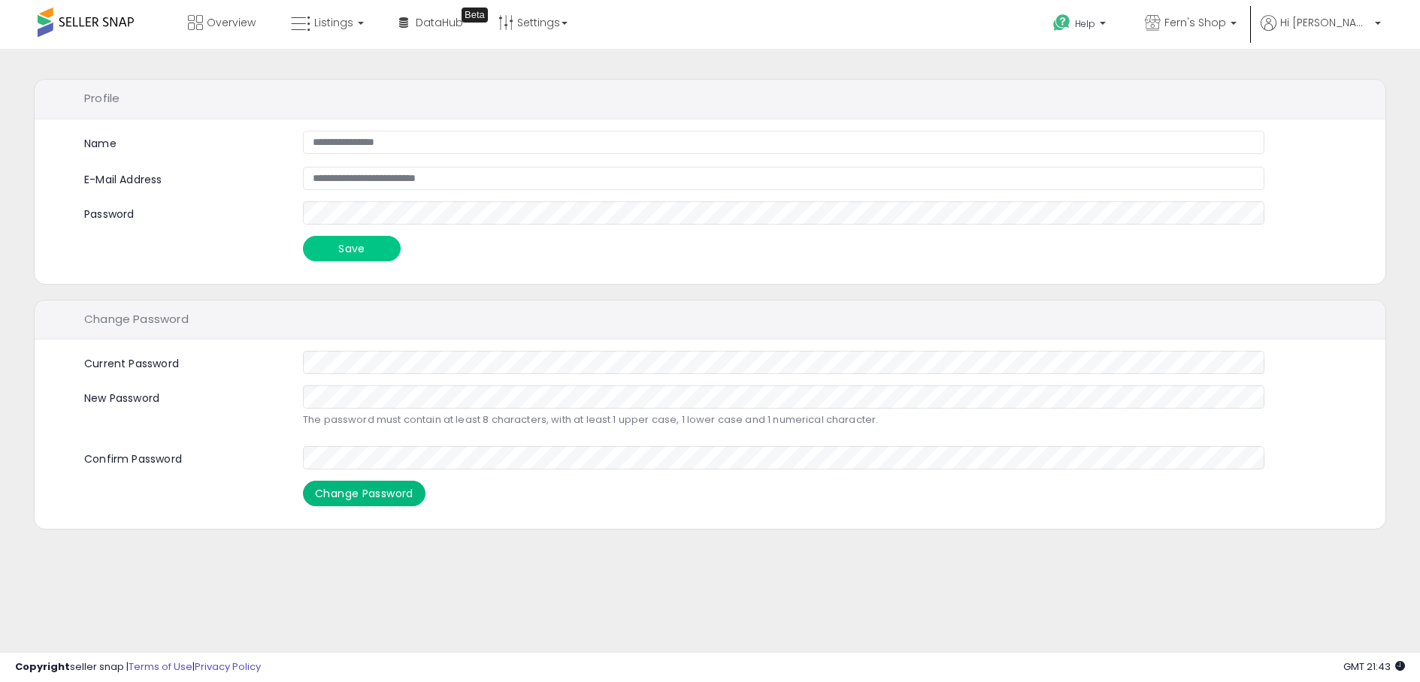
click at [370, 498] on button "Change Password" at bounding box center [364, 494] width 123 height 26
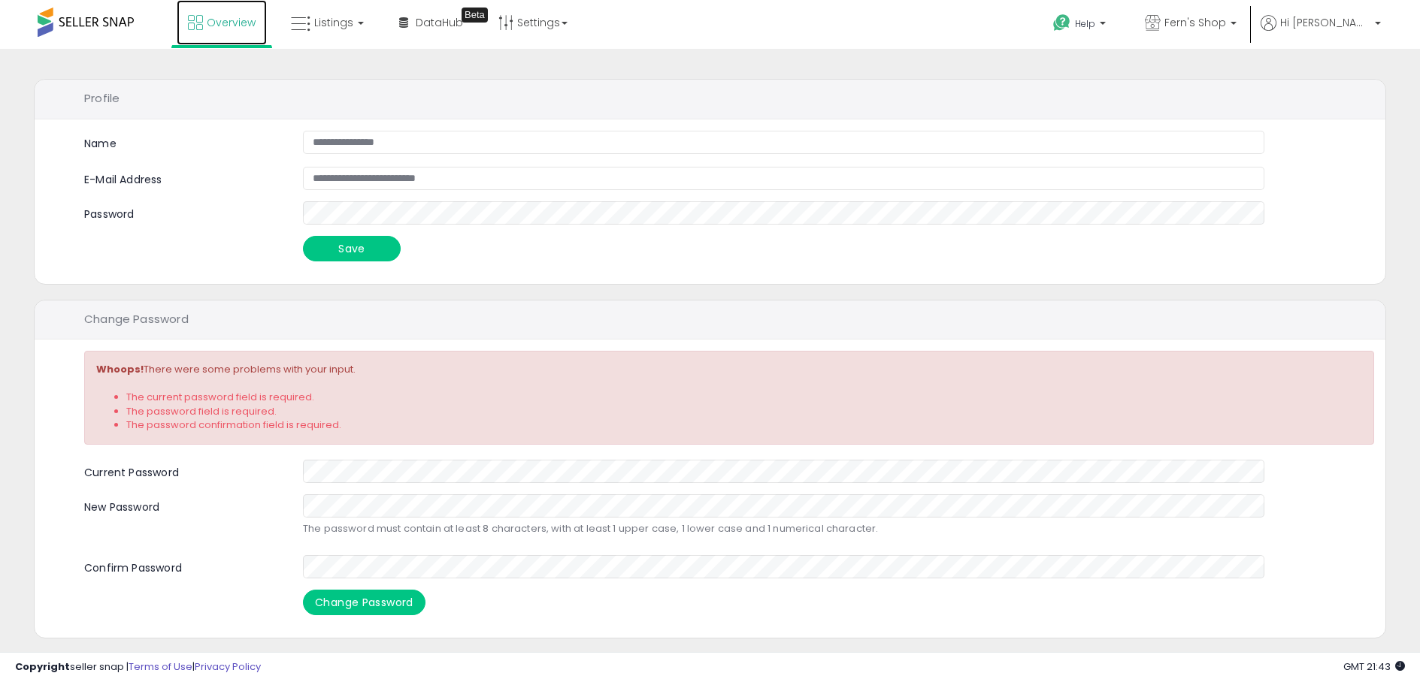
click at [222, 33] on link "Overview" at bounding box center [222, 22] width 90 height 45
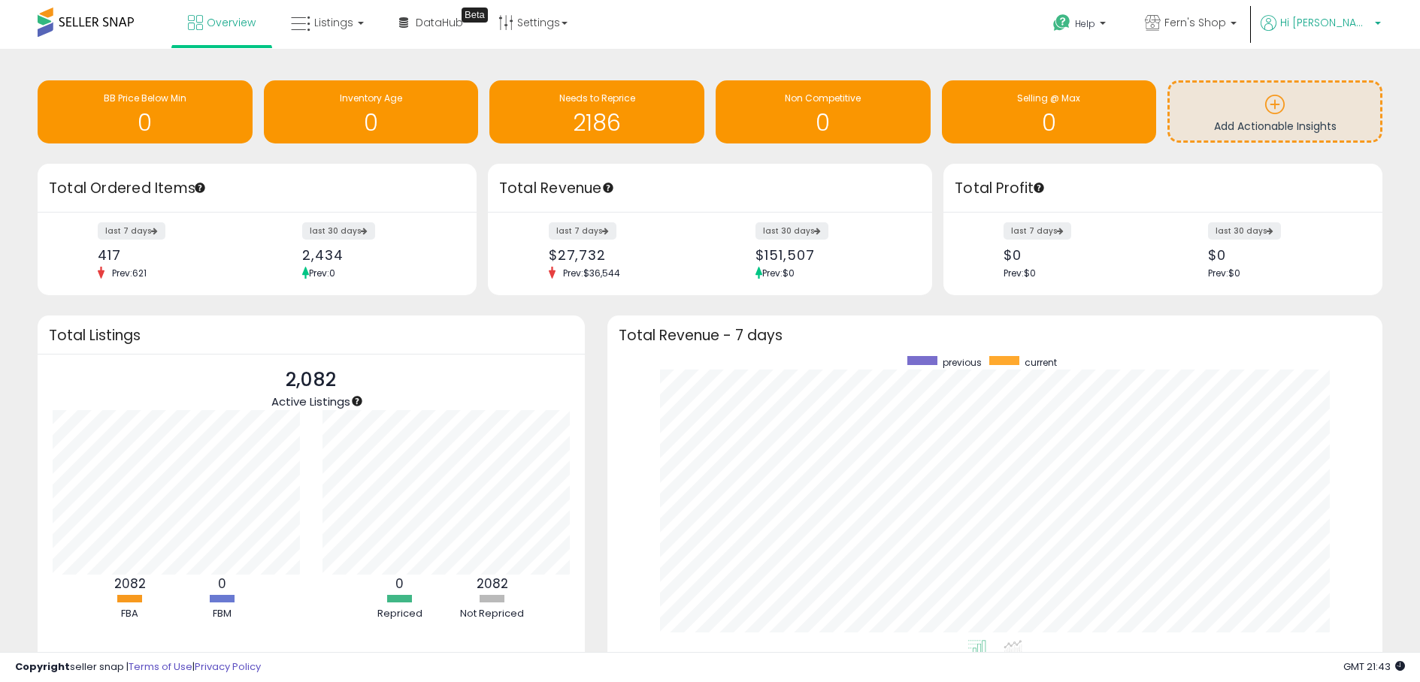
click at [1324, 23] on span "Hi [PERSON_NAME]" at bounding box center [1325, 22] width 90 height 15
click at [1340, 168] on li "Logout" at bounding box center [1346, 159] width 62 height 37
click at [1342, 159] on link "Logout" at bounding box center [1346, 159] width 33 height 14
